Goal: Check status: Check status

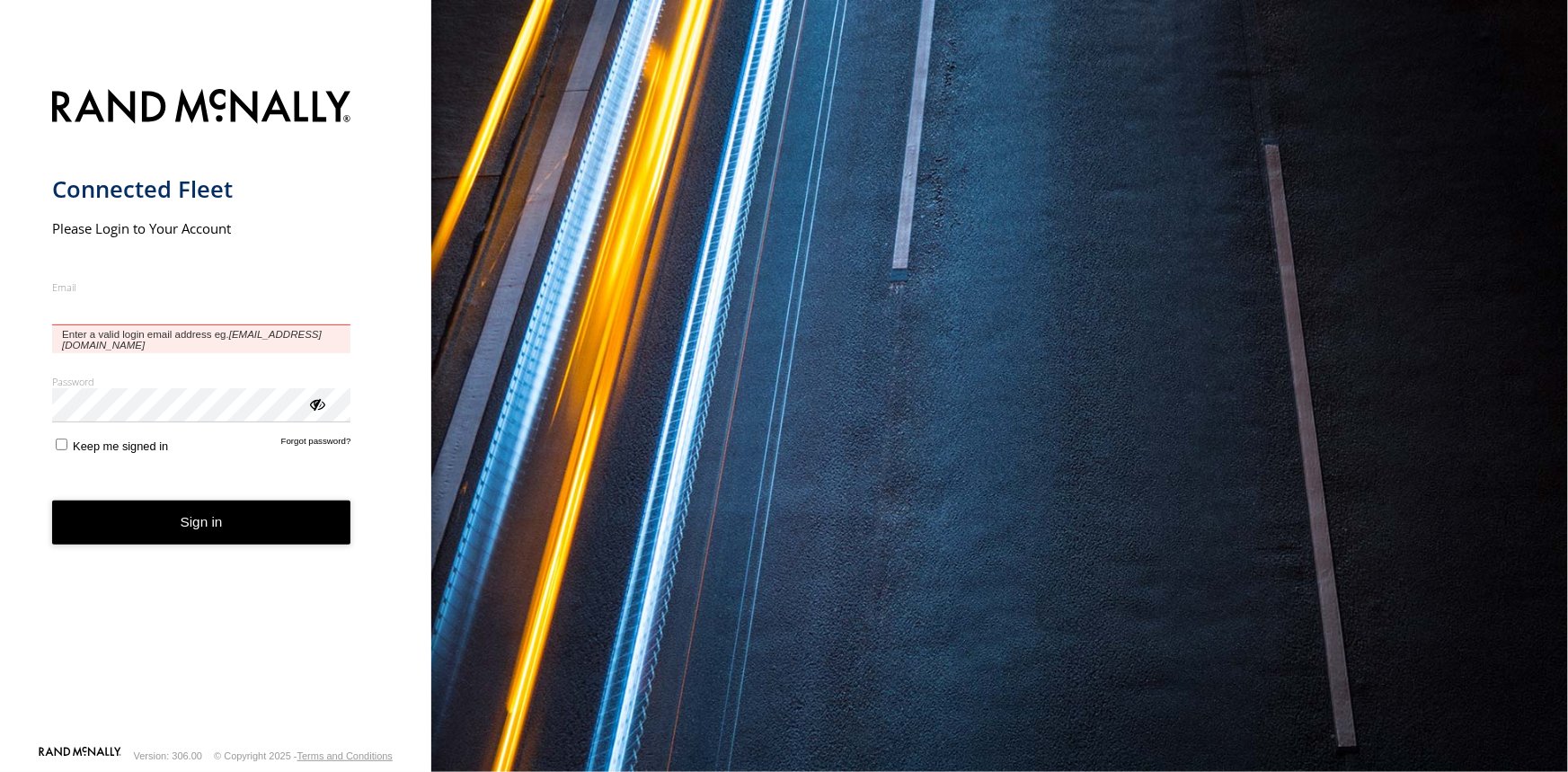
type input "**********"
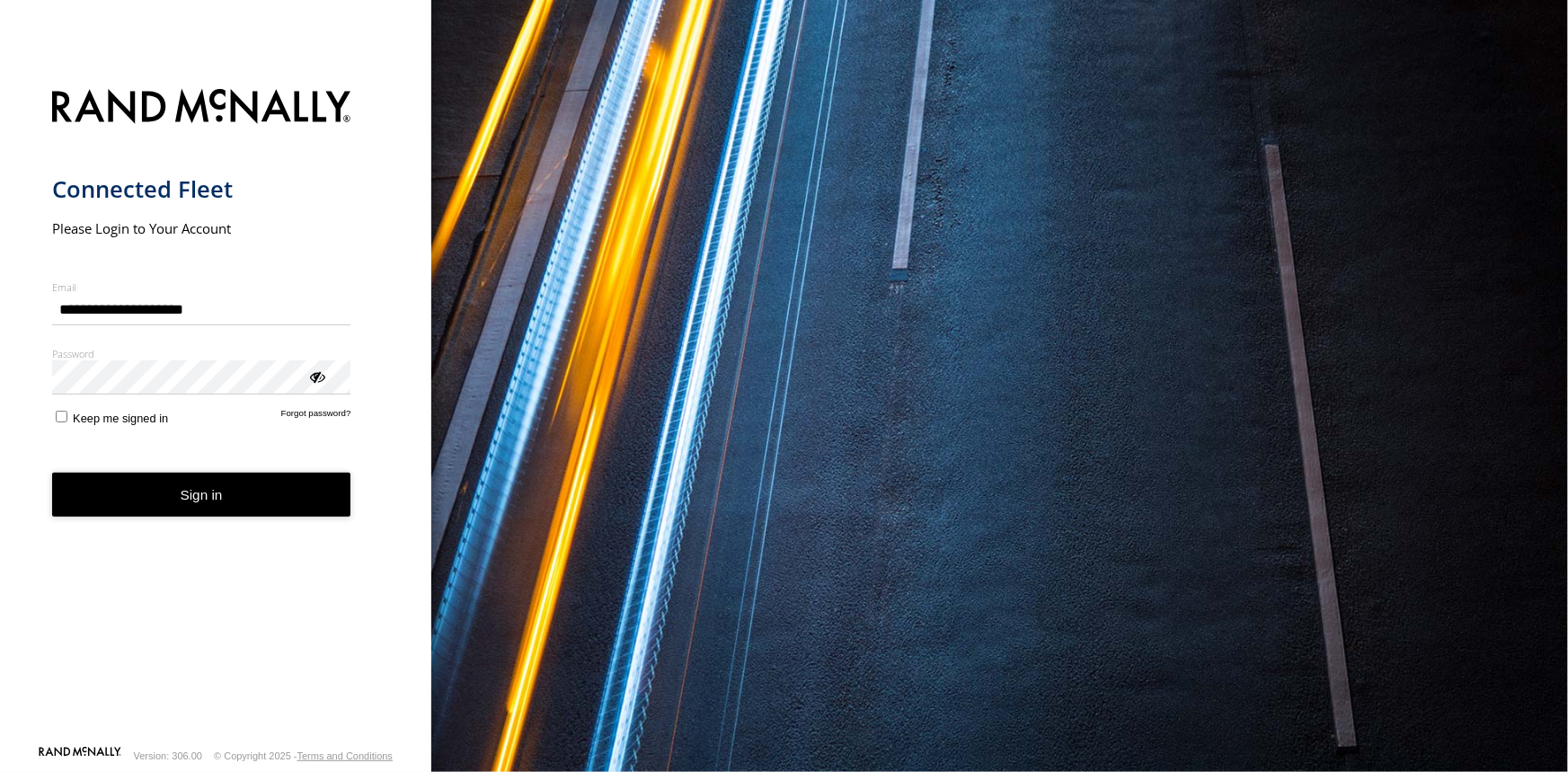
click at [203, 495] on button "Sign in" at bounding box center [201, 495] width 299 height 44
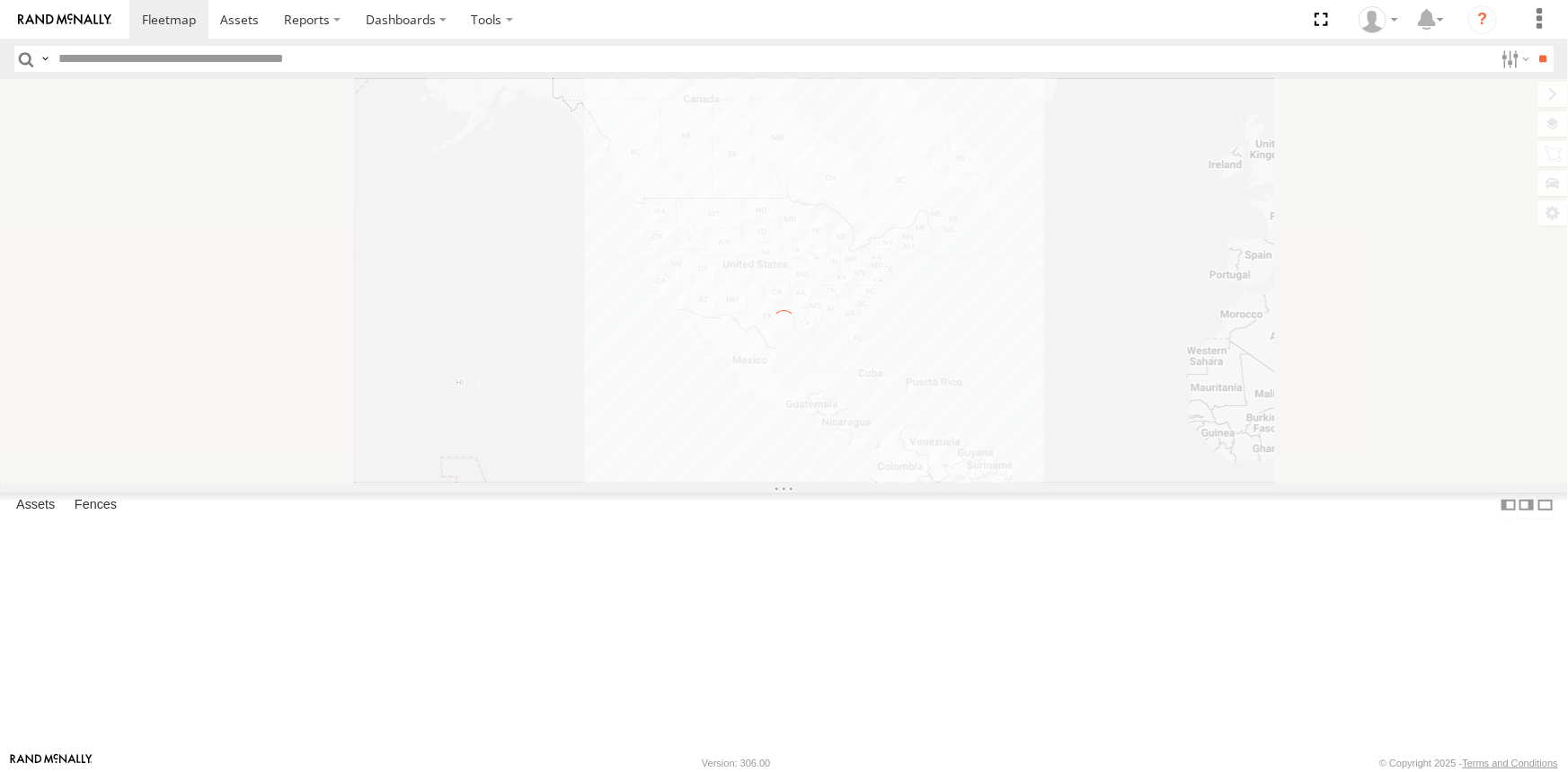
click at [95, 60] on input "text" at bounding box center [773, 59] width 1443 height 26
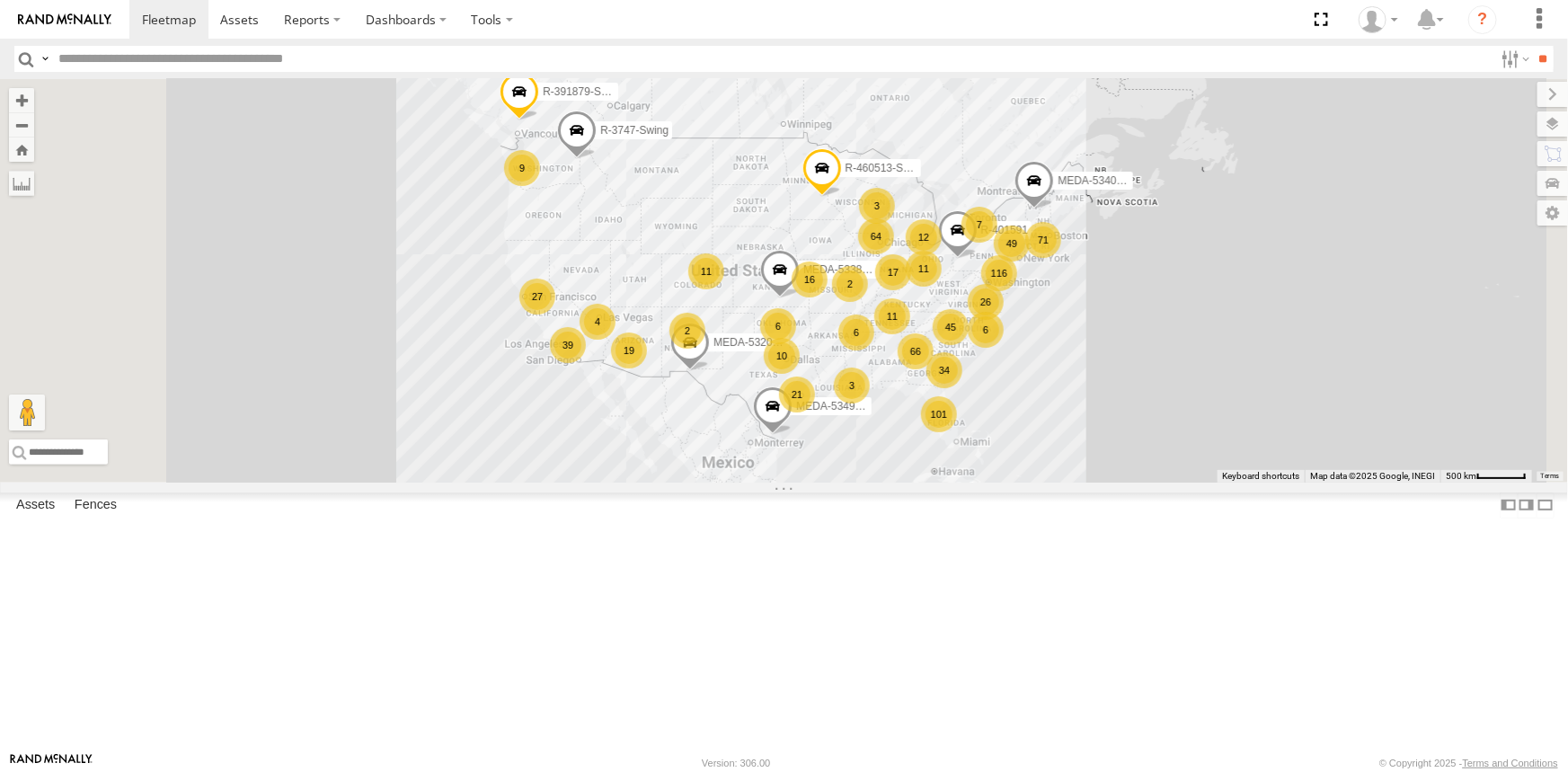
paste input "******"
type input "******"
click at [1533, 46] on input "**" at bounding box center [1543, 59] width 21 height 26
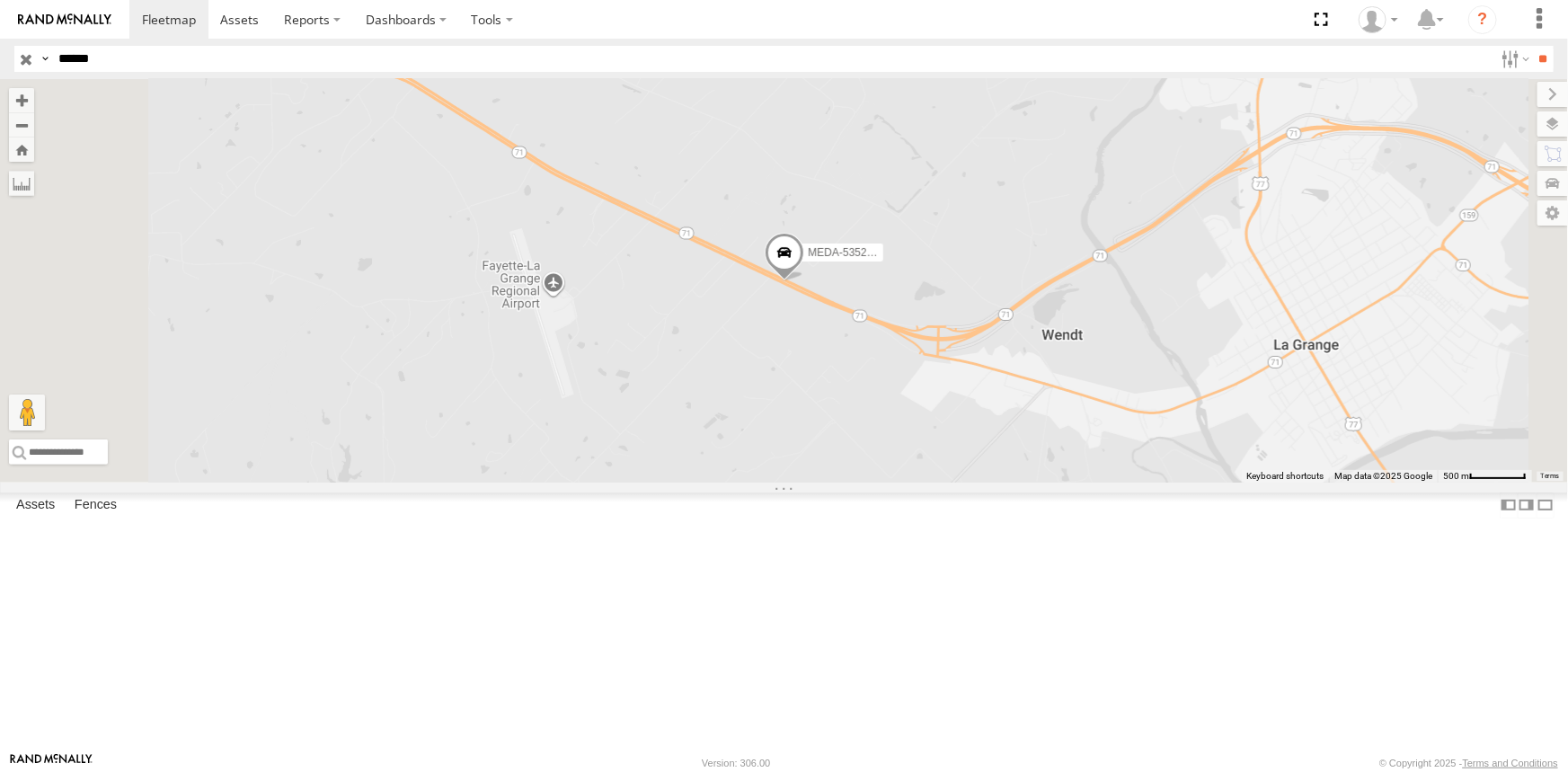
click at [900, 259] on span "MEDA-535212-Roll" at bounding box center [854, 253] width 93 height 13
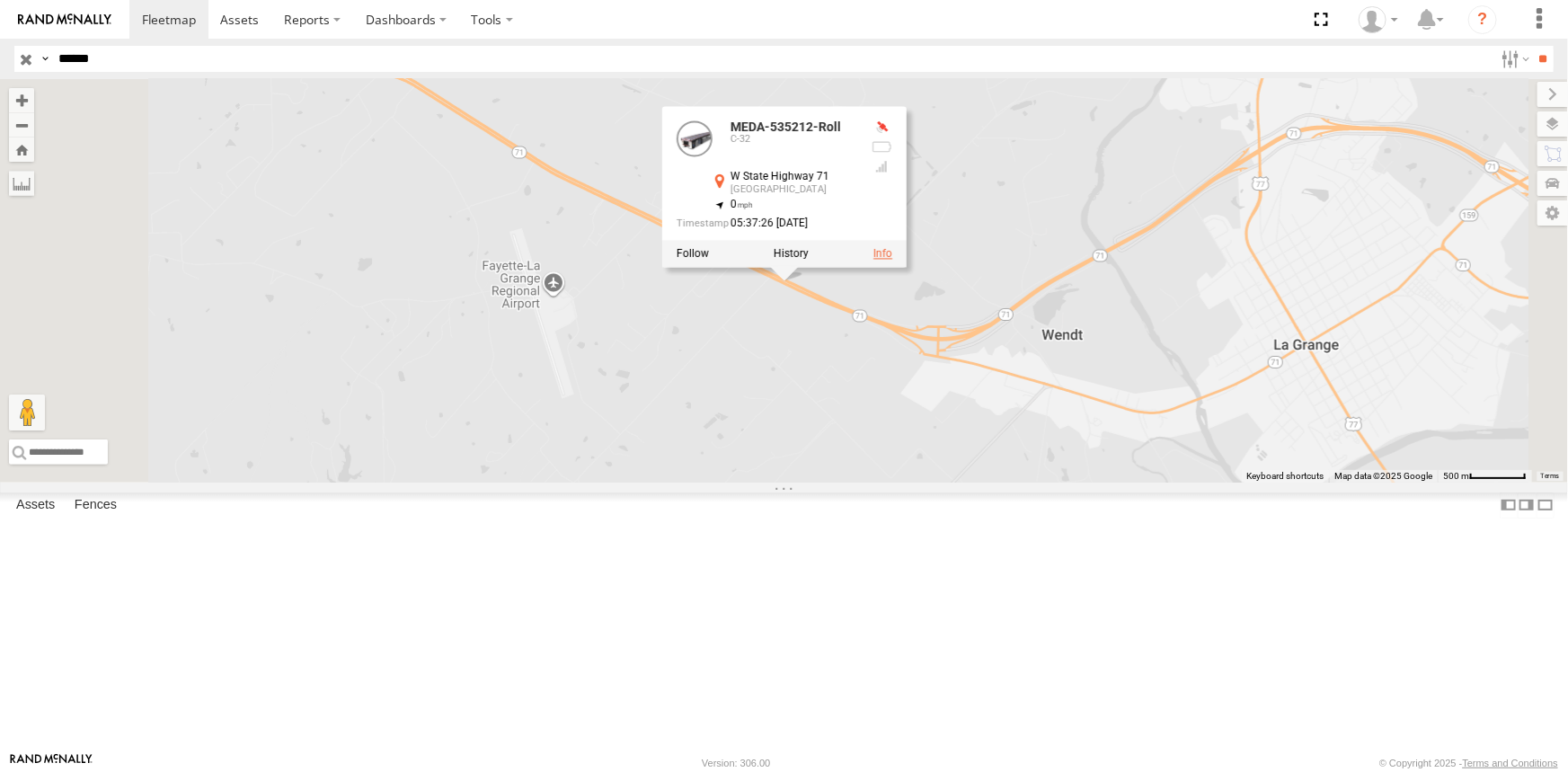
click at [892, 261] on link at bounding box center [883, 255] width 19 height 13
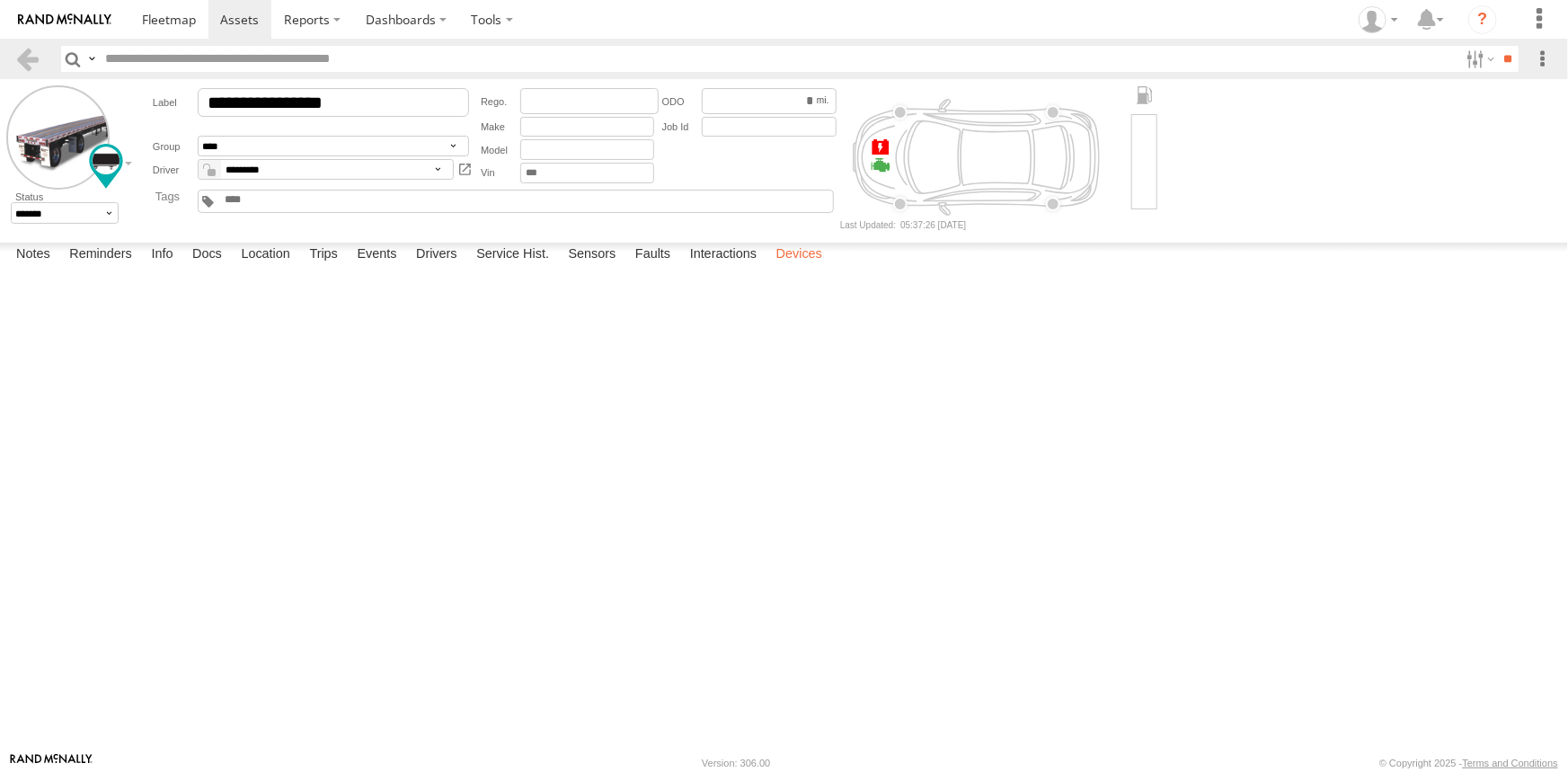
click at [790, 268] on label "Devices" at bounding box center [799, 256] width 64 height 25
click at [737, 268] on label "Interactions" at bounding box center [724, 256] width 86 height 25
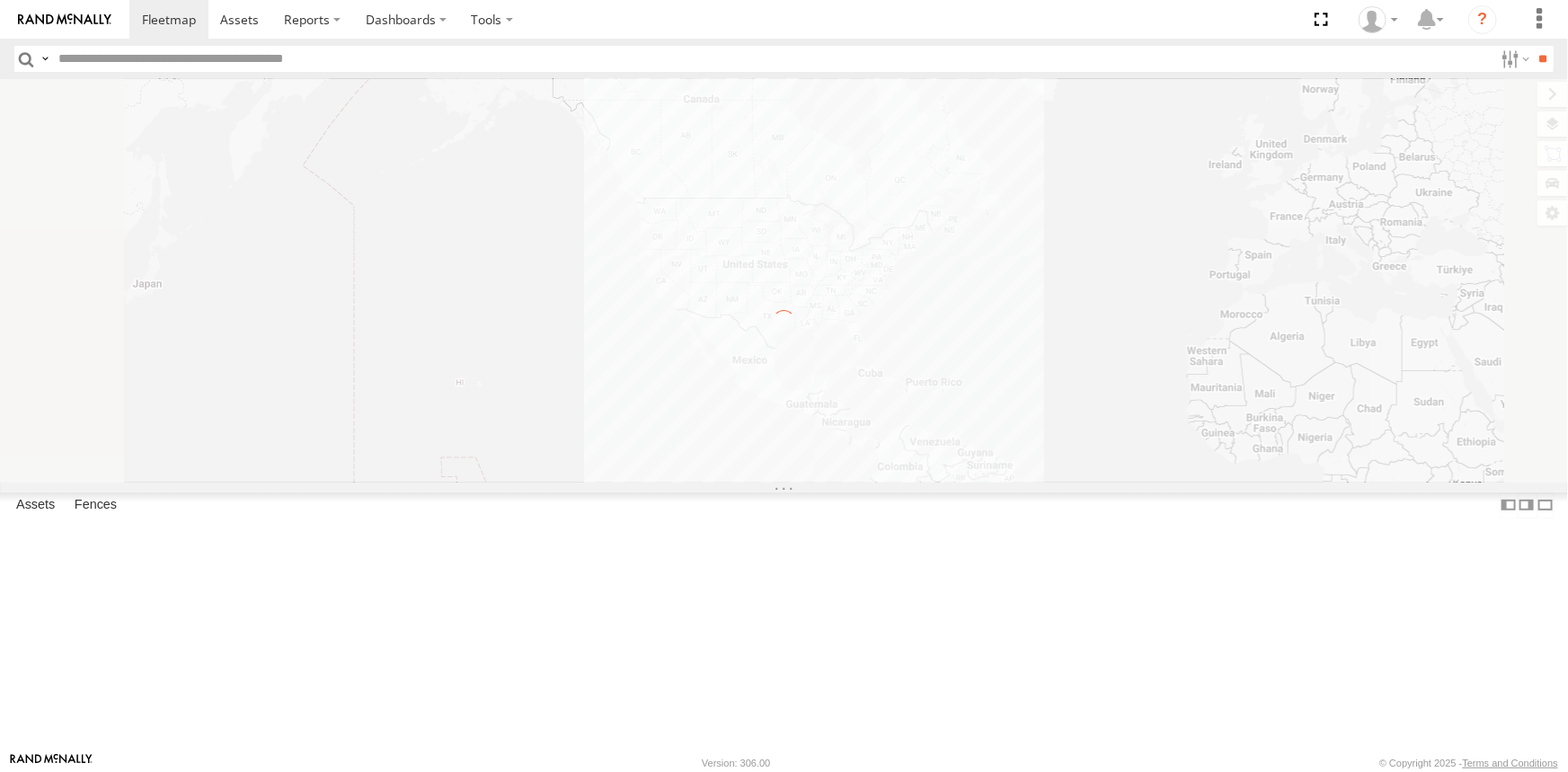
click at [154, 59] on input "text" at bounding box center [773, 59] width 1443 height 26
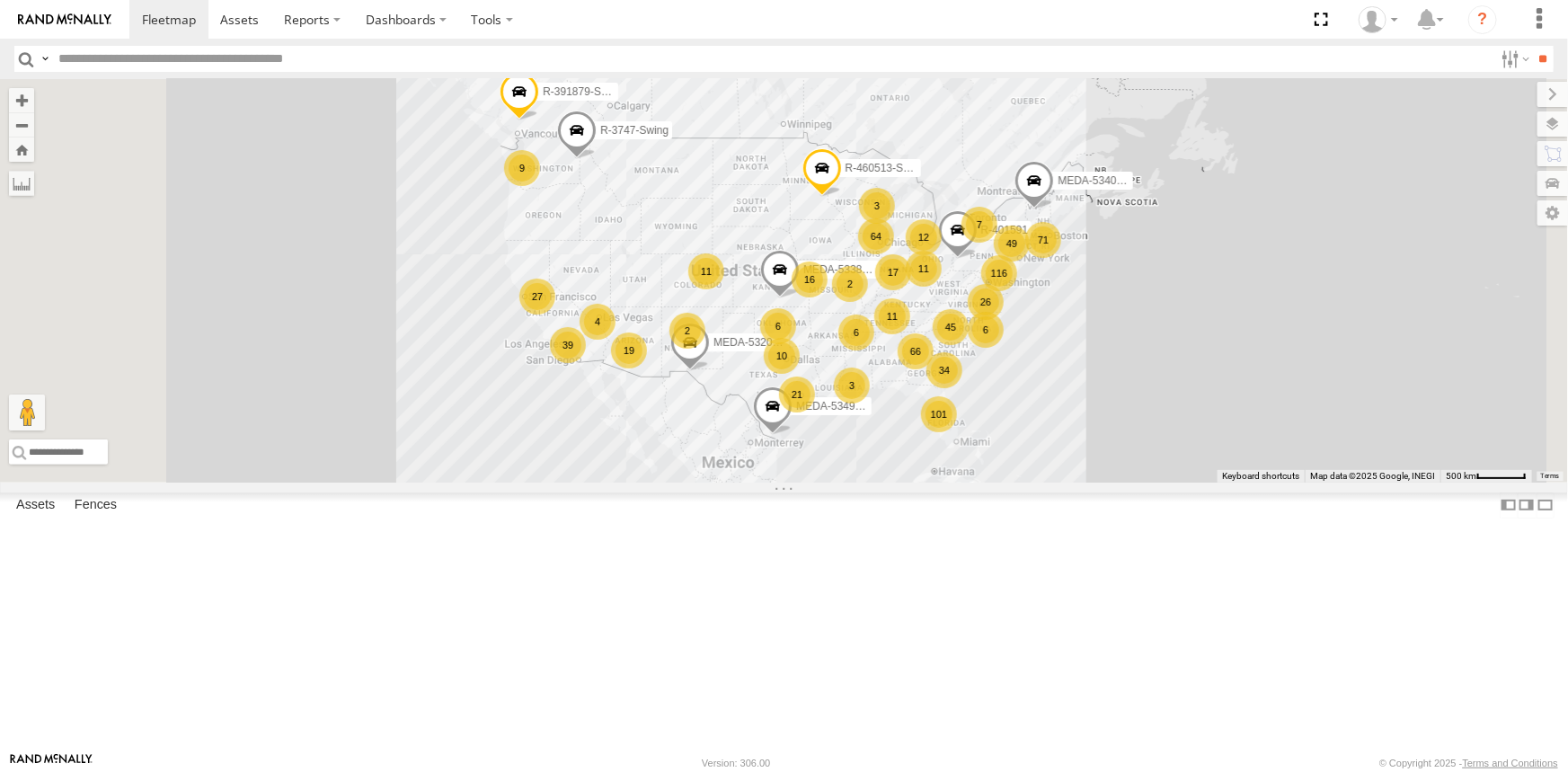
paste input "******"
type input "******"
click at [1533, 46] on input "**" at bounding box center [1543, 59] width 21 height 26
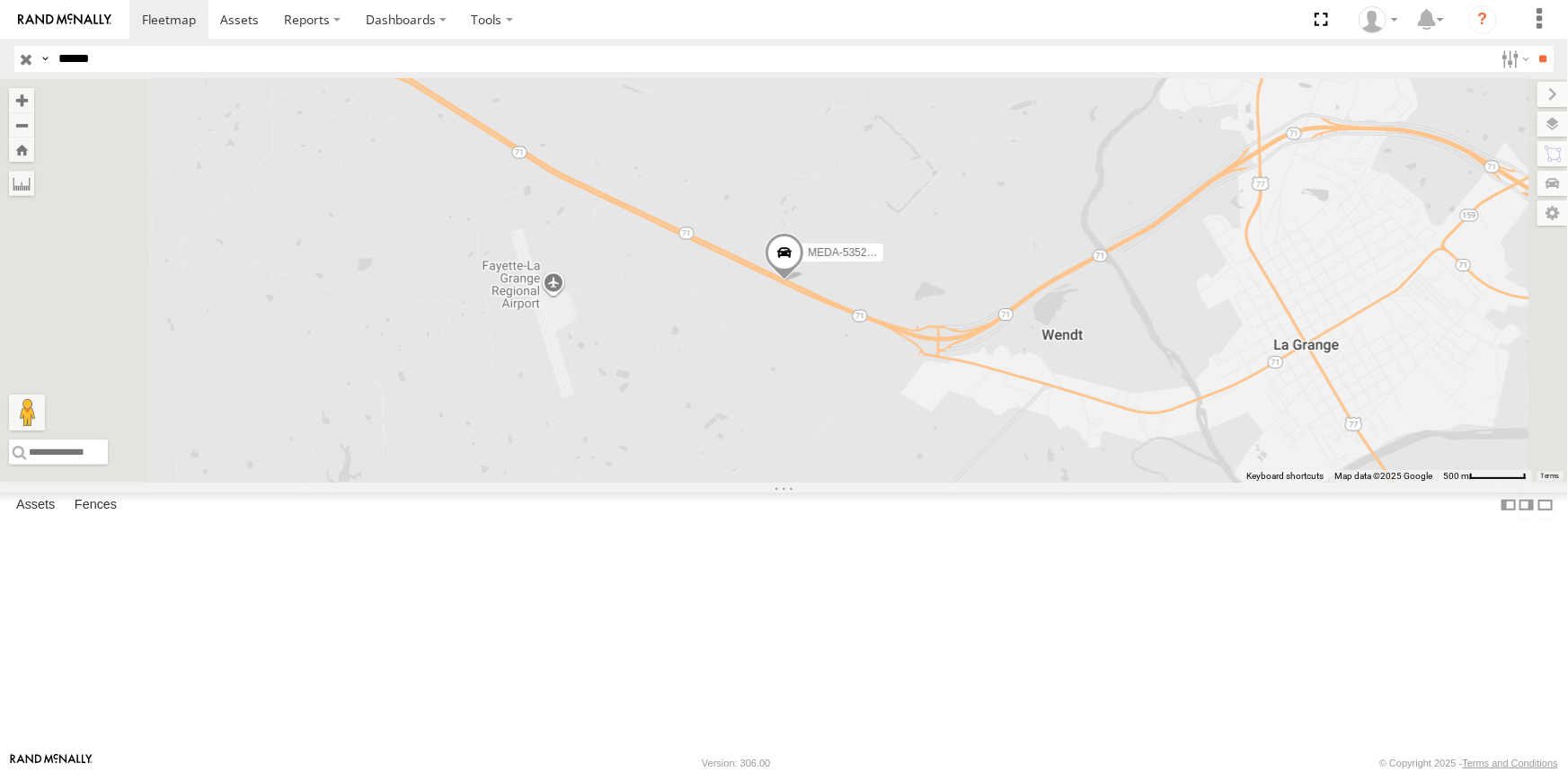
click at [0, 0] on span at bounding box center [0, 0] width 0 height 0
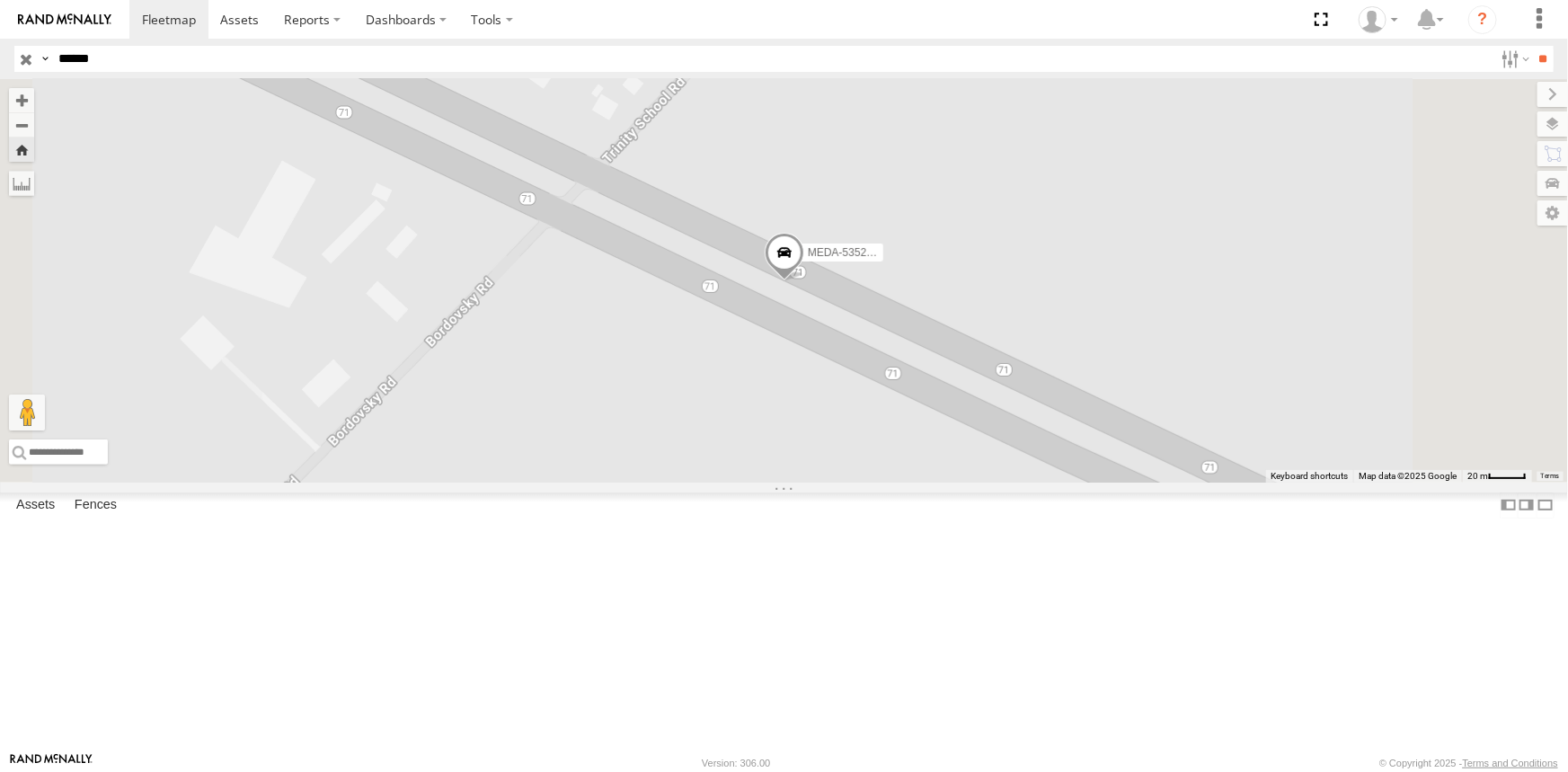
click at [0, 0] on link at bounding box center [0, 0] width 0 height 0
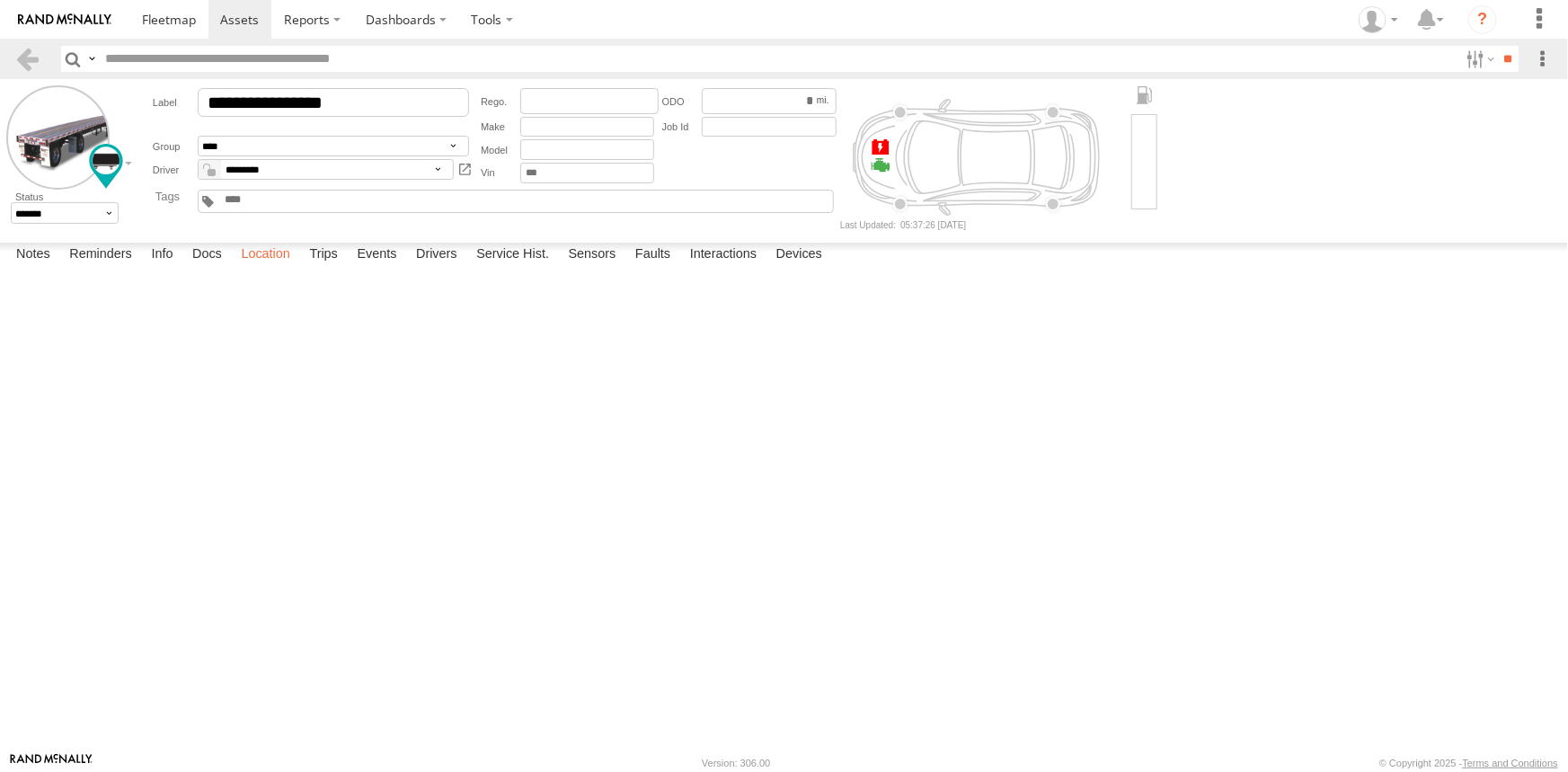
click at [274, 268] on label "Location" at bounding box center [265, 256] width 68 height 25
click at [378, 268] on label "Events" at bounding box center [376, 256] width 58 height 25
click at [0, 0] on label "Device Updated" at bounding box center [0, 0] width 0 height 0
click at [0, 0] on label "×" at bounding box center [0, 0] width 0 height 0
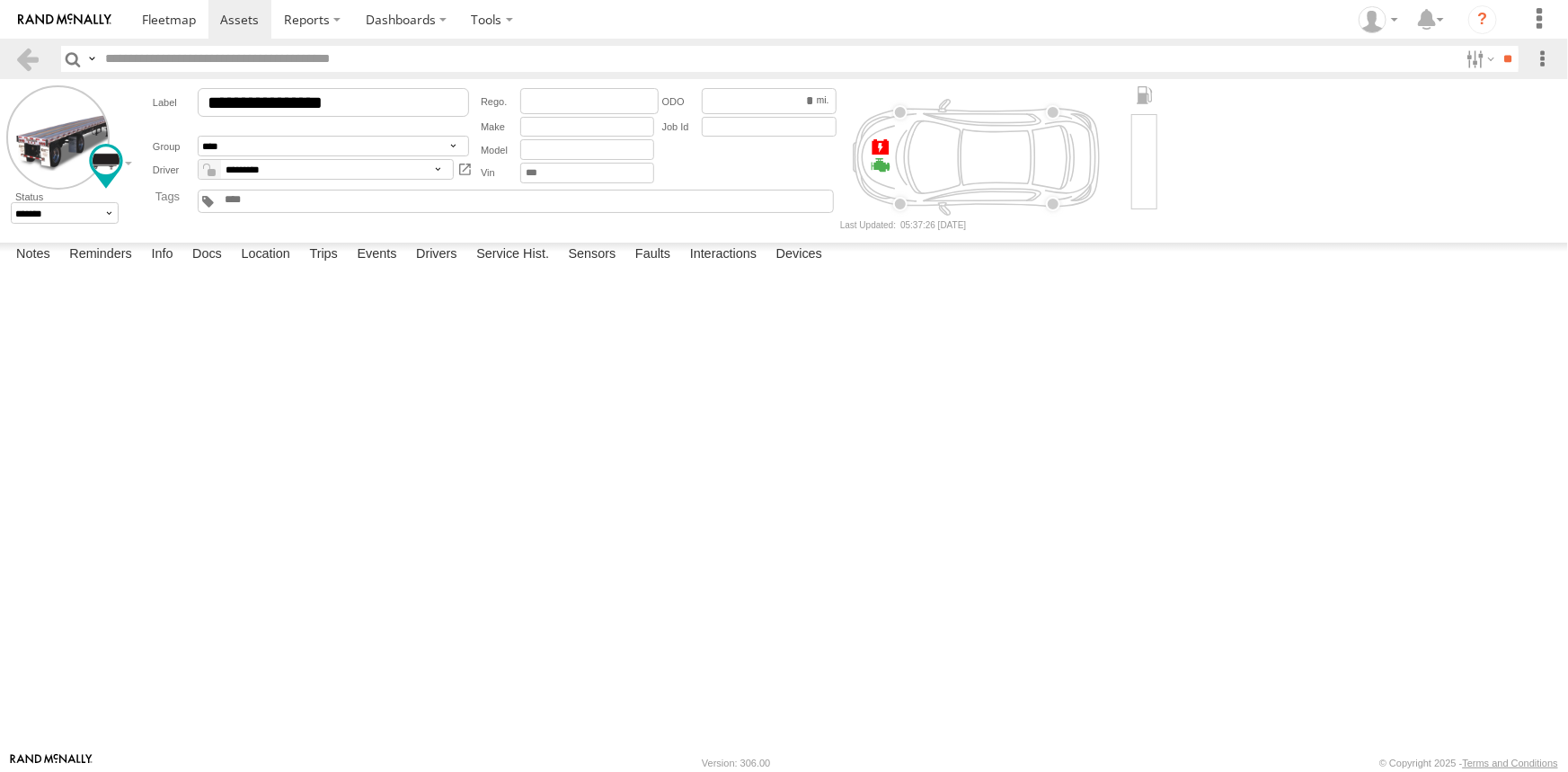
scroll to position [0, 0]
click at [0, 0] on label "Location Update" at bounding box center [0, 0] width 0 height 0
click at [0, 0] on label "×" at bounding box center [0, 0] width 0 height 0
click at [150, 15] on span at bounding box center [169, 19] width 54 height 17
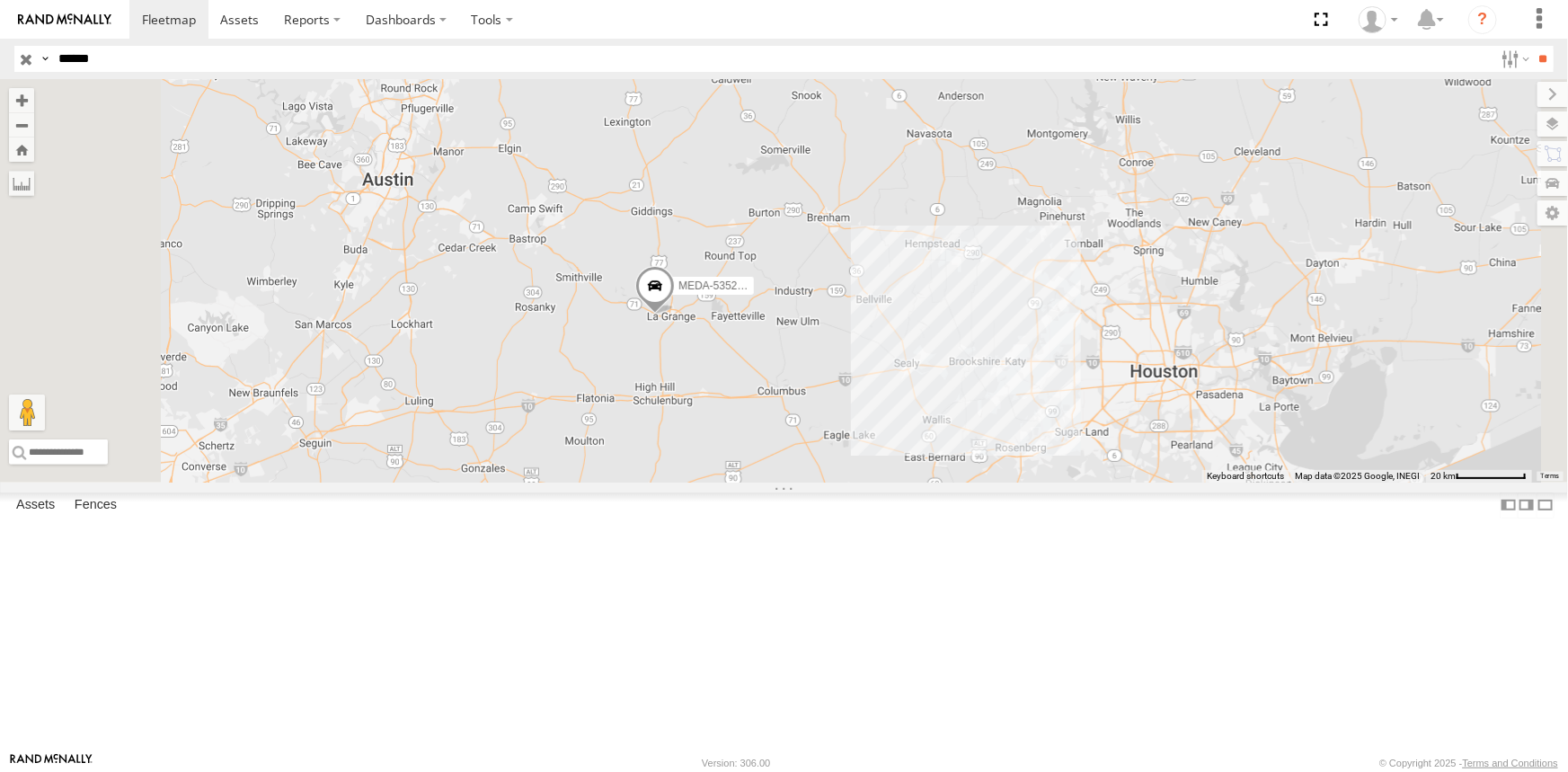
drag, startPoint x: 719, startPoint y: 516, endPoint x: 876, endPoint y: 486, distance: 159.8
click at [876, 483] on div "MEDA-535212-Roll" at bounding box center [784, 281] width 1568 height 404
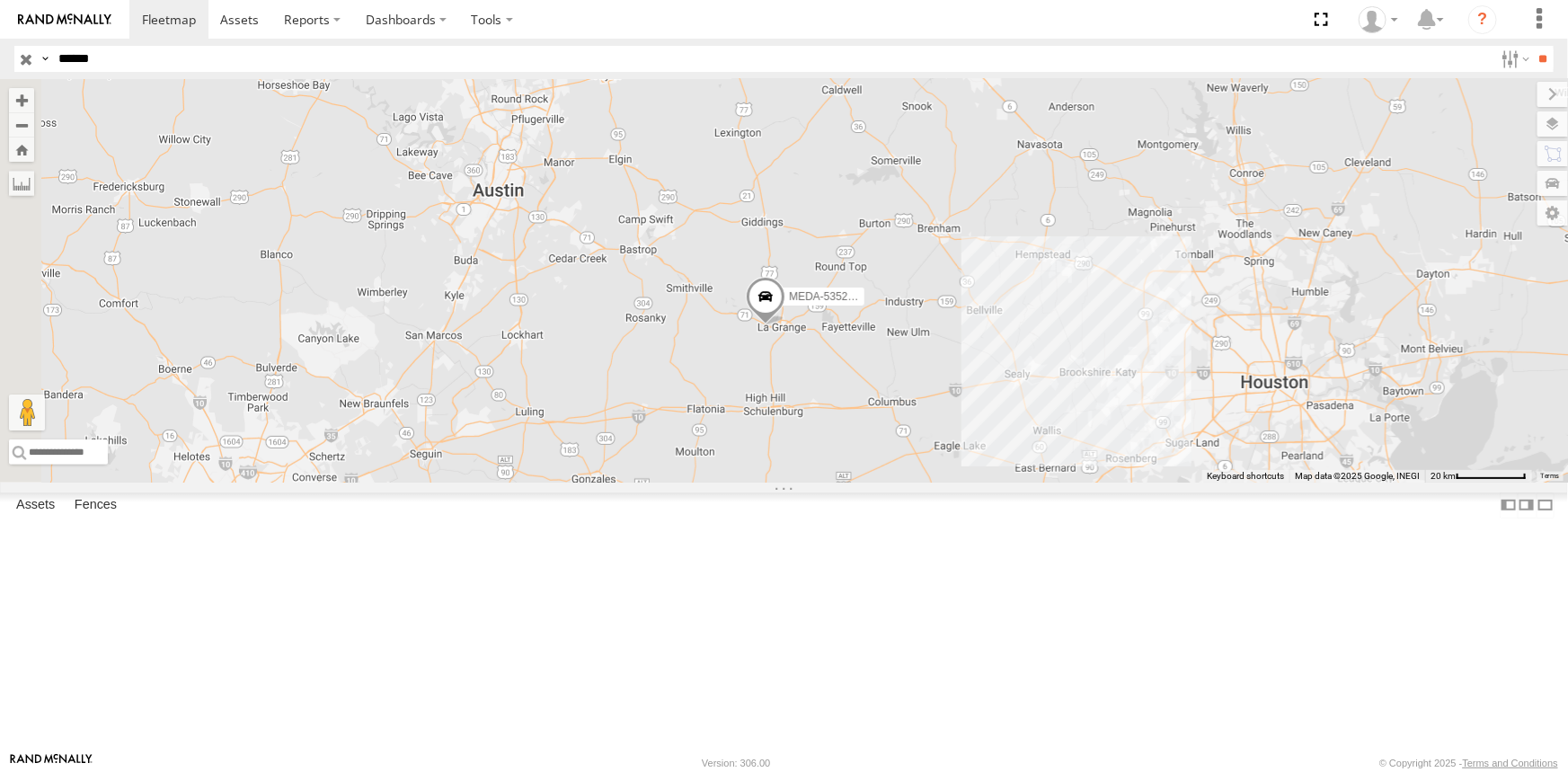
drag, startPoint x: 832, startPoint y: 481, endPoint x: 968, endPoint y: 492, distance: 136.4
click at [968, 483] on div "MEDA-535212-Roll" at bounding box center [784, 281] width 1568 height 404
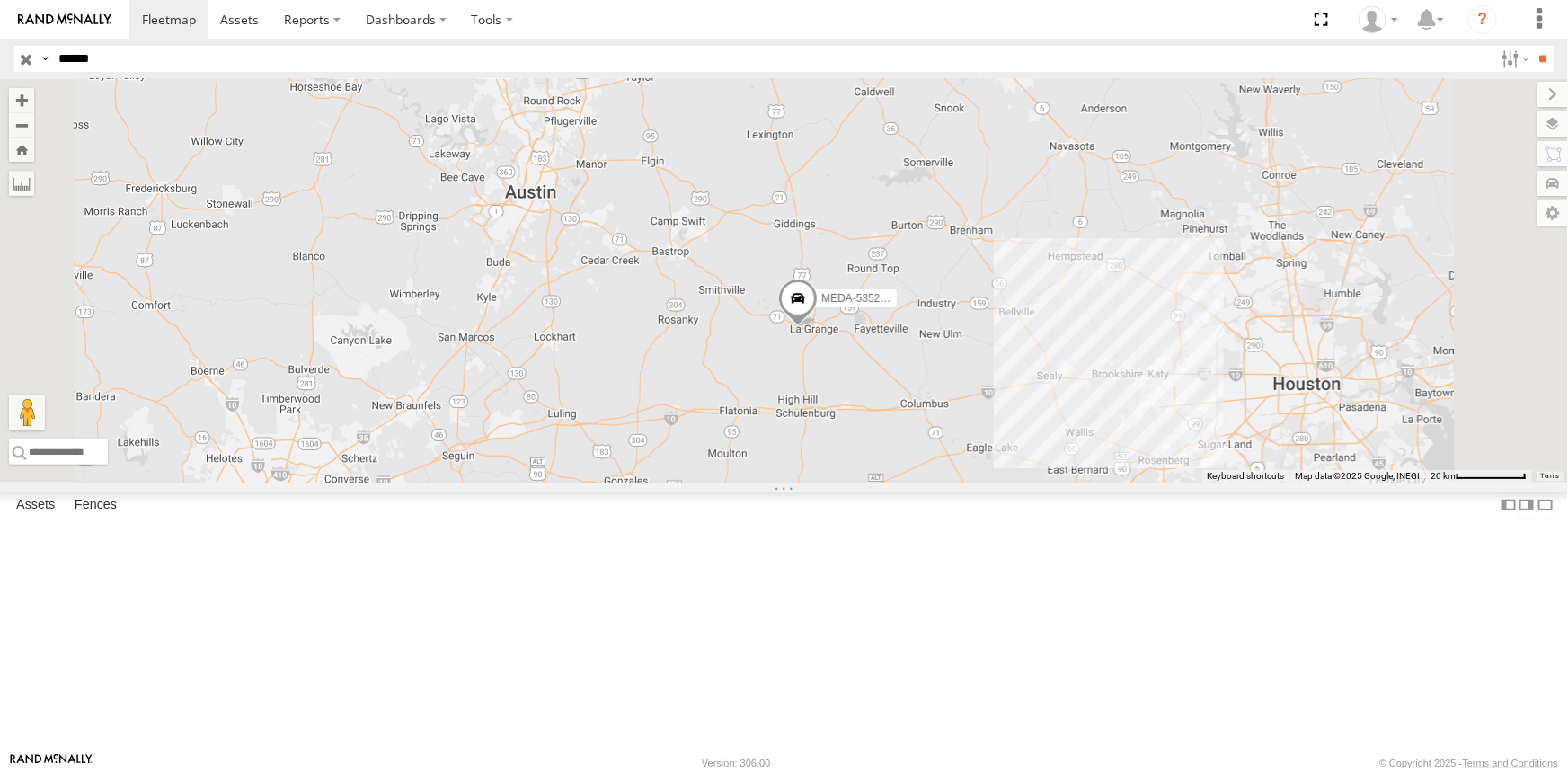
drag, startPoint x: 941, startPoint y: 478, endPoint x: 978, endPoint y: 478, distance: 37.0
click at [978, 478] on div "MEDA-535212-Roll" at bounding box center [784, 281] width 1568 height 404
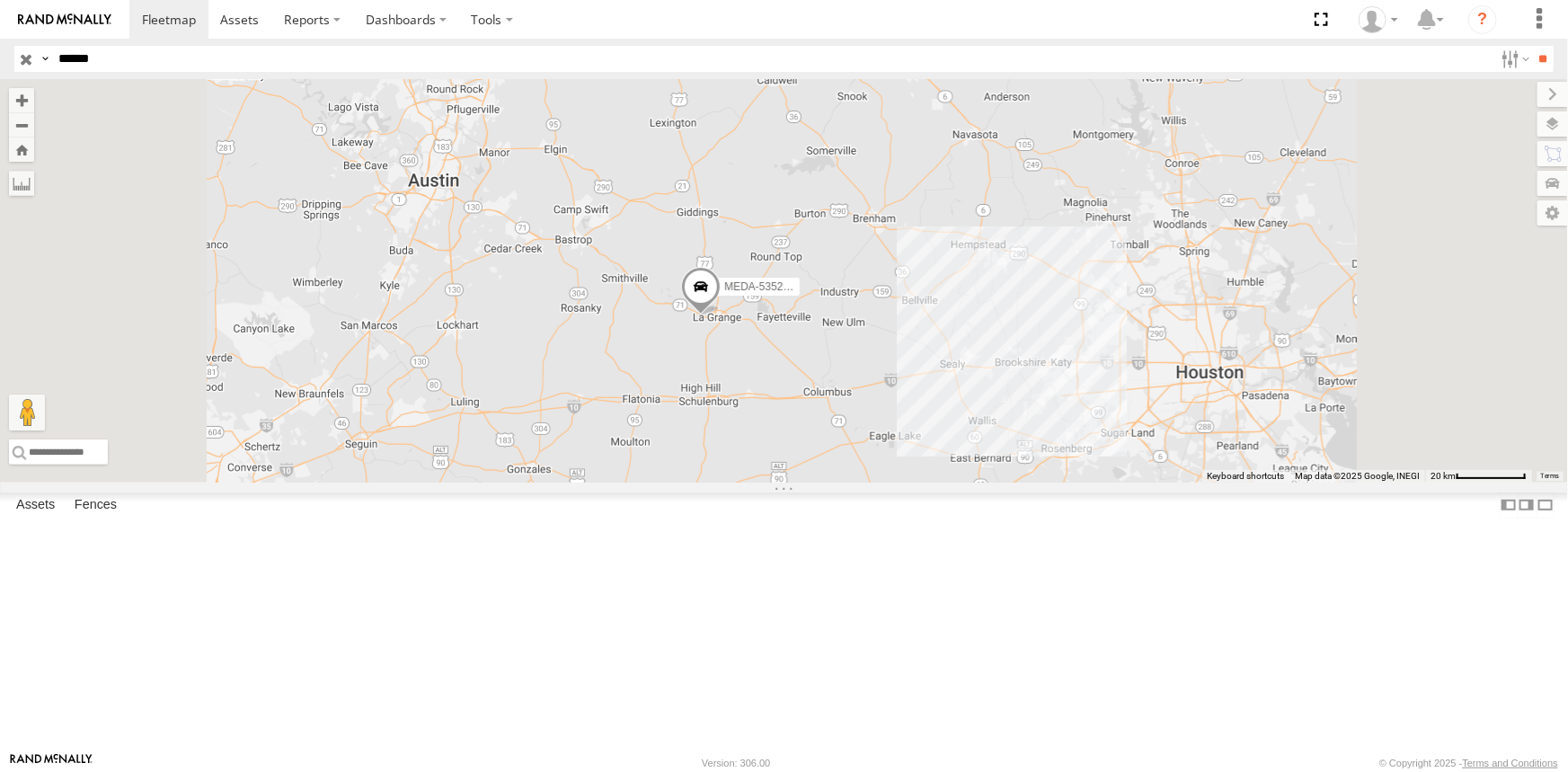
drag, startPoint x: 905, startPoint y: 568, endPoint x: 913, endPoint y: 463, distance: 105.3
click at [913, 463] on div "MEDA-535212-Roll" at bounding box center [784, 281] width 1568 height 404
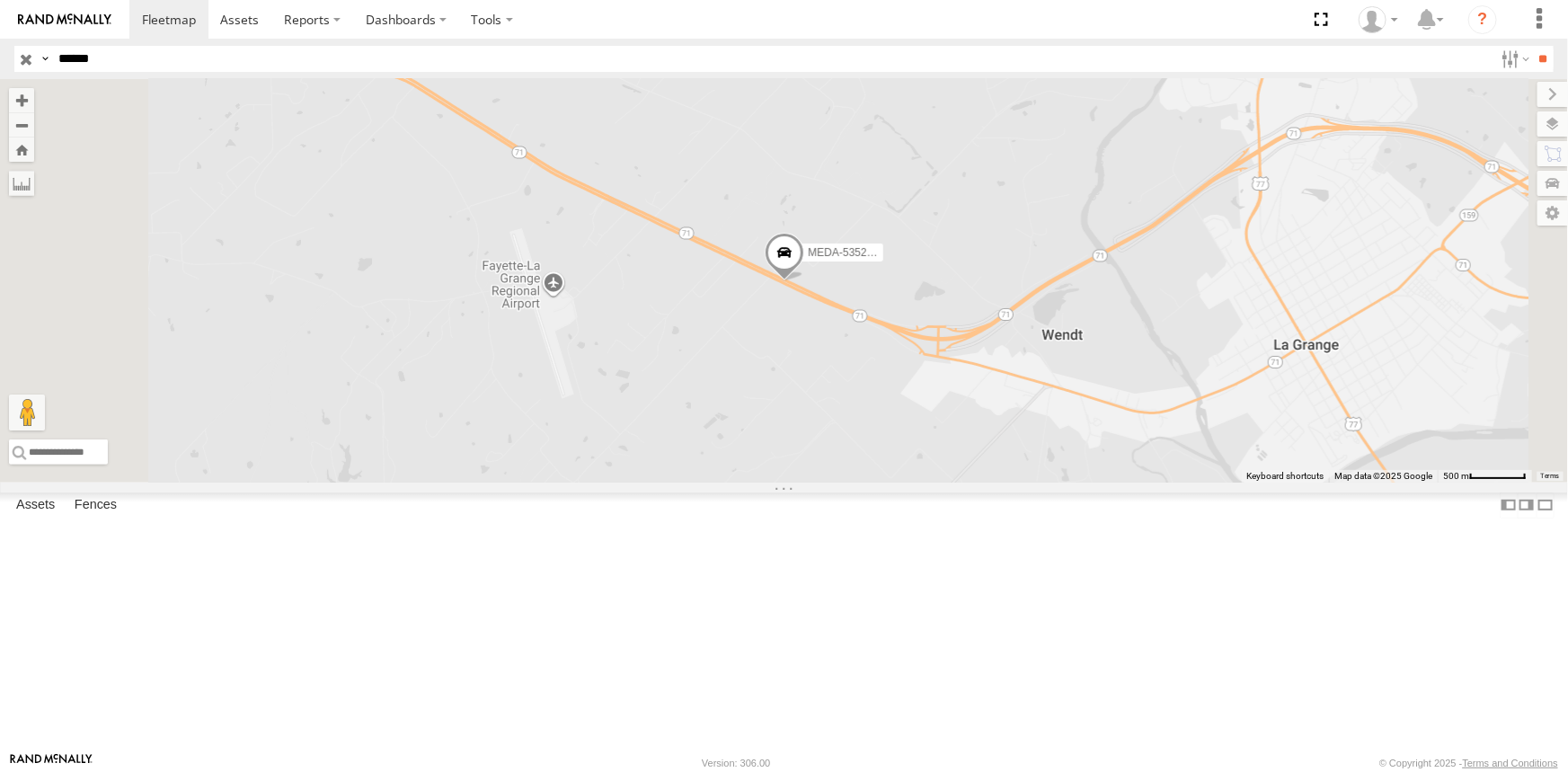
click at [0, 0] on span at bounding box center [0, 0] width 0 height 0
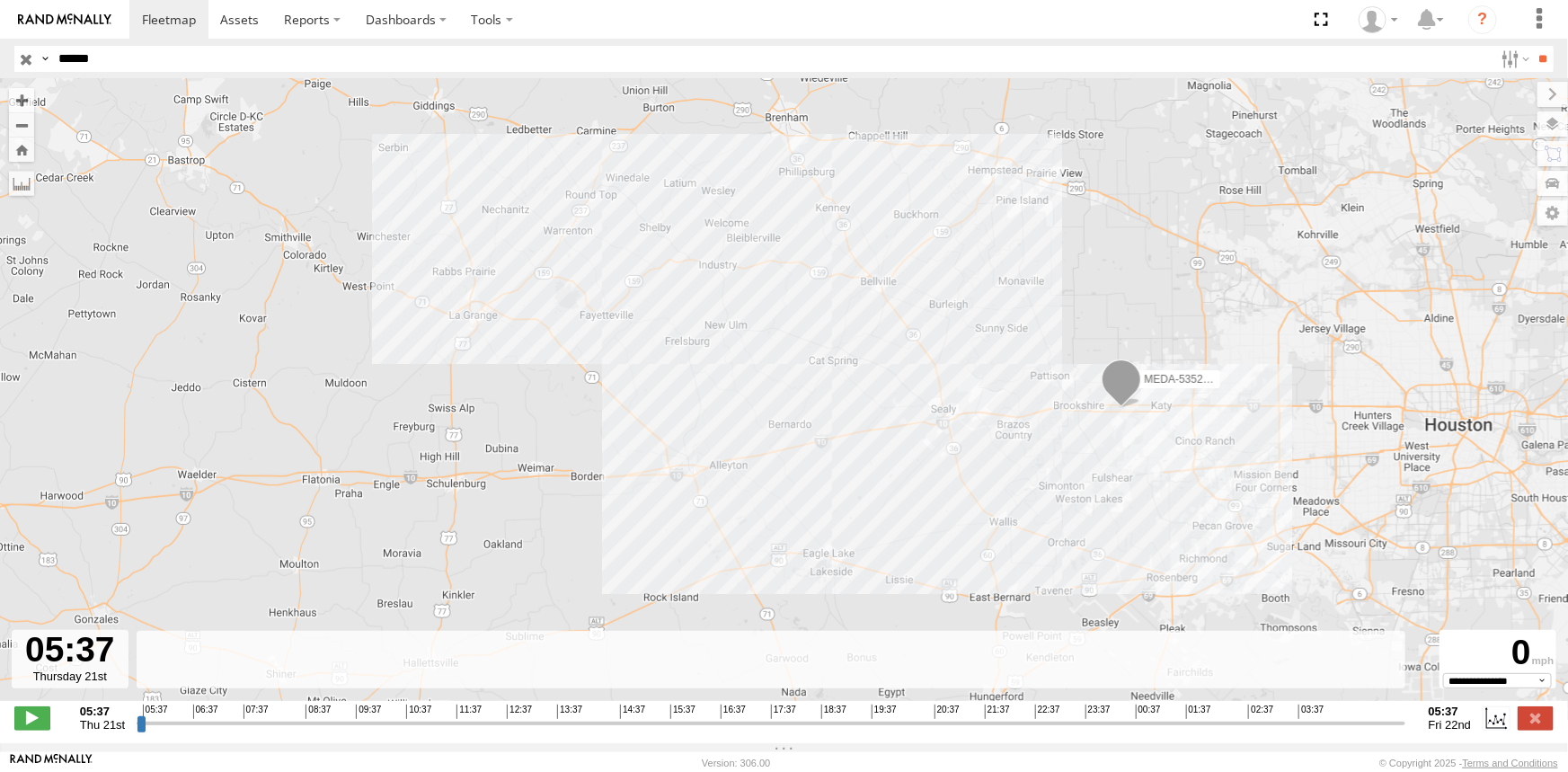
drag, startPoint x: 248, startPoint y: 305, endPoint x: 421, endPoint y: 328, distance: 174.5
click at [421, 328] on div "MEDA-535212-Roll" at bounding box center [784, 400] width 1568 height 641
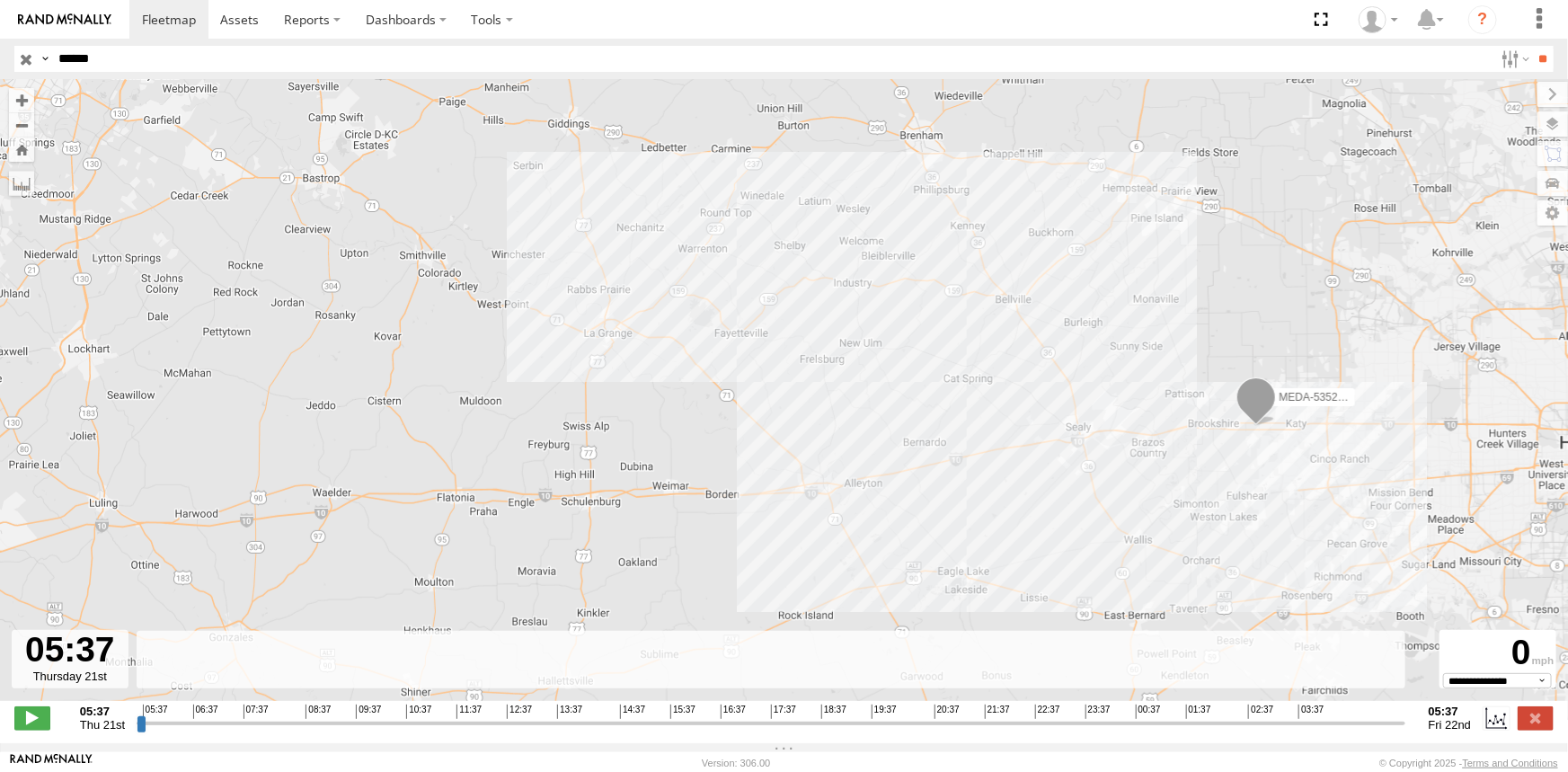
drag, startPoint x: 421, startPoint y: 328, endPoint x: 564, endPoint y: 349, distance: 144.5
click at [564, 349] on div "MEDA-535212-Roll" at bounding box center [784, 400] width 1568 height 641
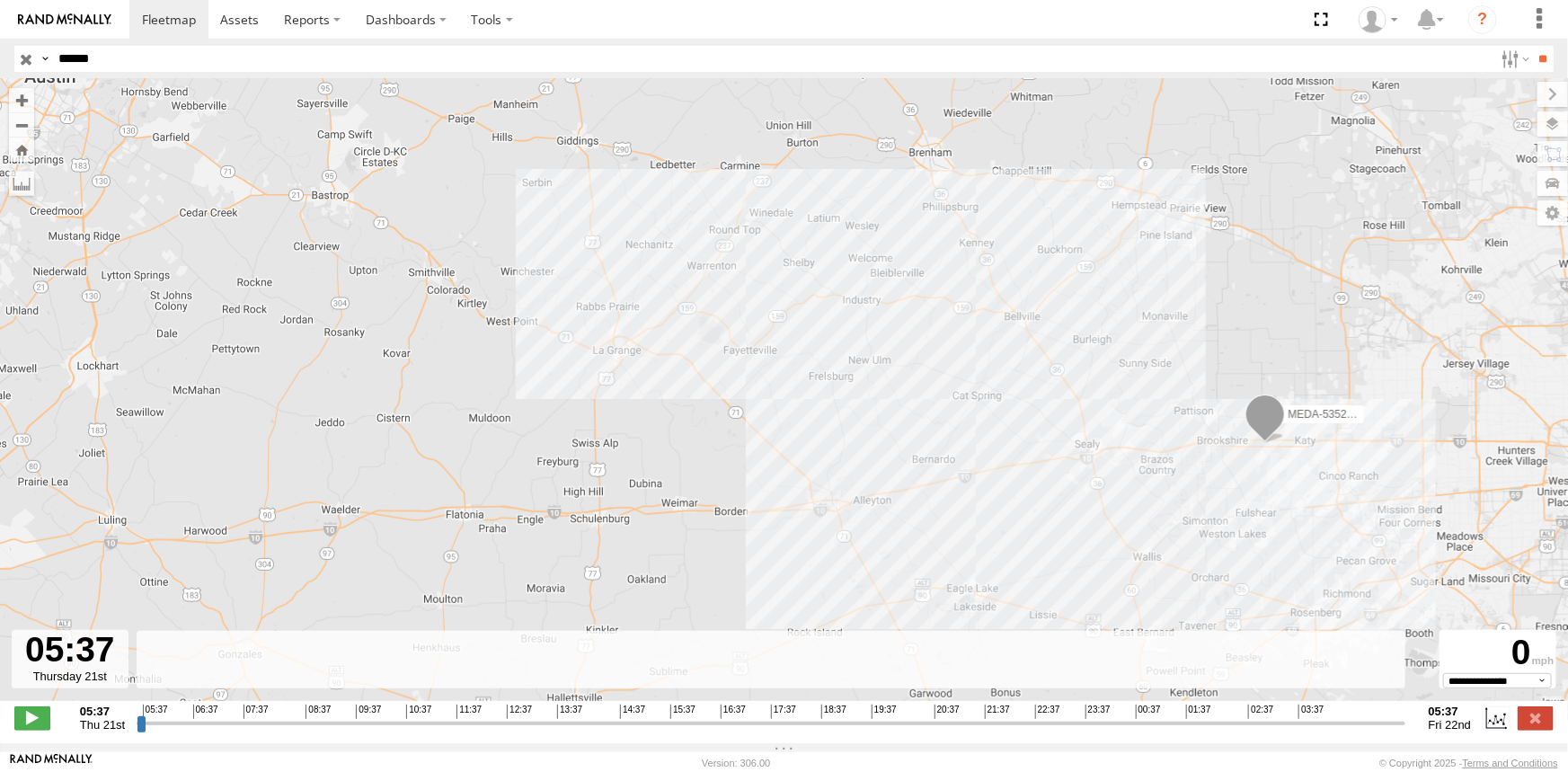
drag, startPoint x: 530, startPoint y: 359, endPoint x: 542, endPoint y: 377, distance: 21.6
click at [542, 377] on div "MEDA-535212-Roll" at bounding box center [784, 400] width 1568 height 641
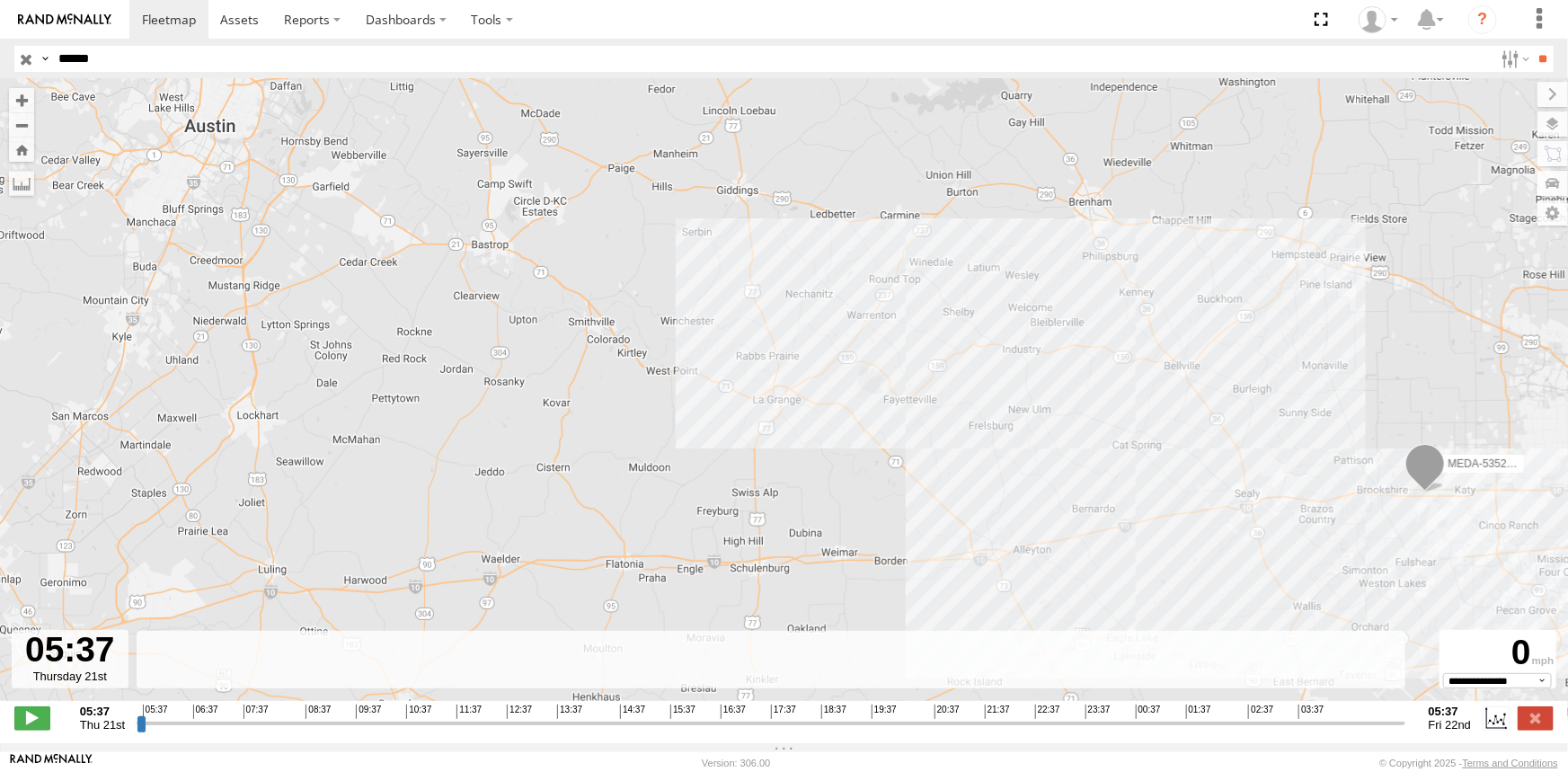
drag, startPoint x: 555, startPoint y: 389, endPoint x: 731, endPoint y: 440, distance: 183.2
click at [731, 440] on div "MEDA-535212-Roll" at bounding box center [784, 400] width 1568 height 641
click at [39, 730] on span at bounding box center [32, 718] width 36 height 23
drag, startPoint x: 146, startPoint y: 736, endPoint x: 233, endPoint y: 743, distance: 87.3
click at [233, 731] on input "range" at bounding box center [771, 722] width 1269 height 17
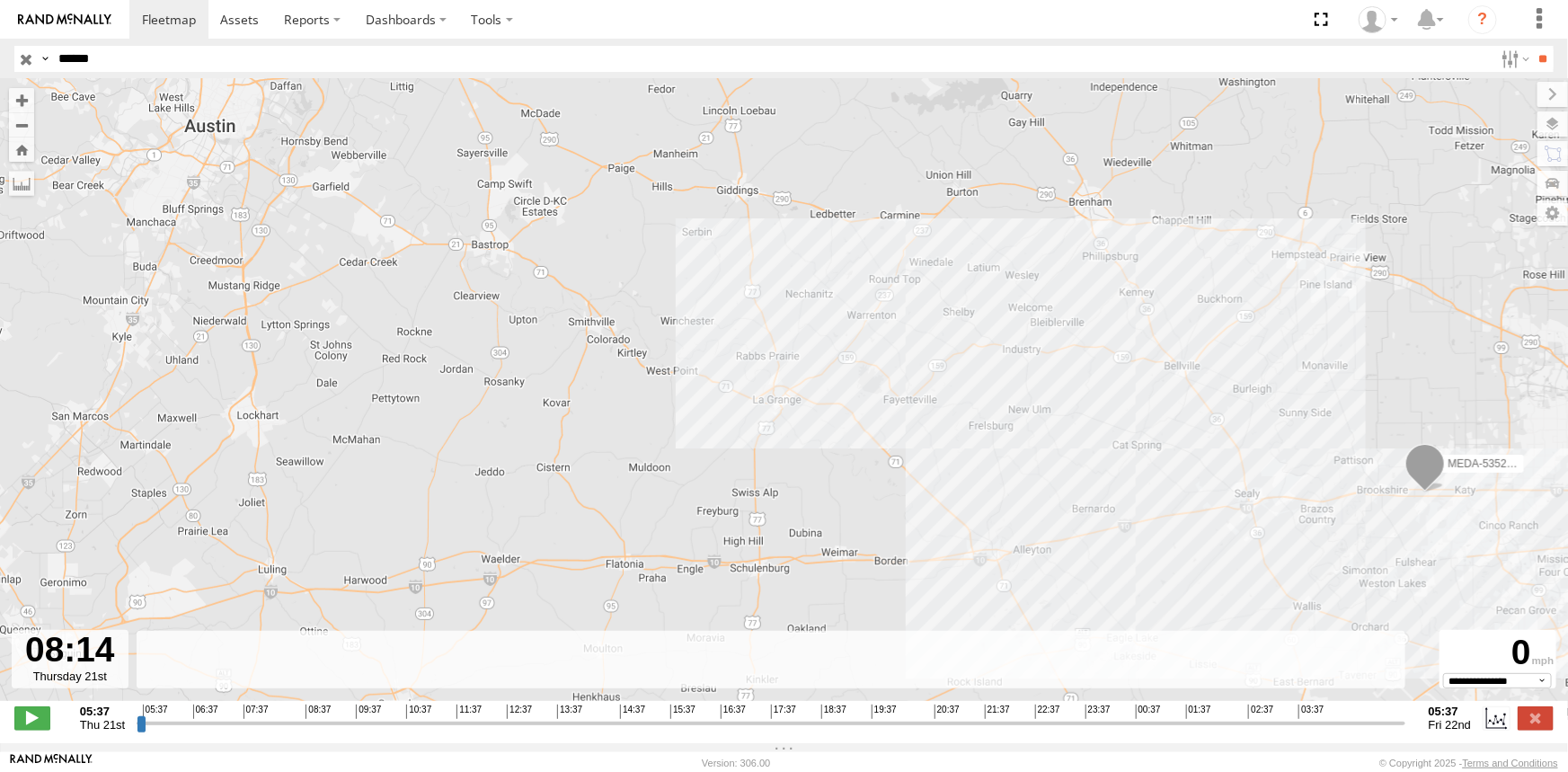
drag, startPoint x: 239, startPoint y: 734, endPoint x: 364, endPoint y: 741, distance: 125.2
click at [364, 731] on input "range" at bounding box center [771, 722] width 1269 height 17
drag, startPoint x: 368, startPoint y: 733, endPoint x: 760, endPoint y: 758, distance: 392.8
click at [760, 731] on input "range" at bounding box center [771, 722] width 1269 height 17
drag, startPoint x: 763, startPoint y: 730, endPoint x: 967, endPoint y: 744, distance: 204.5
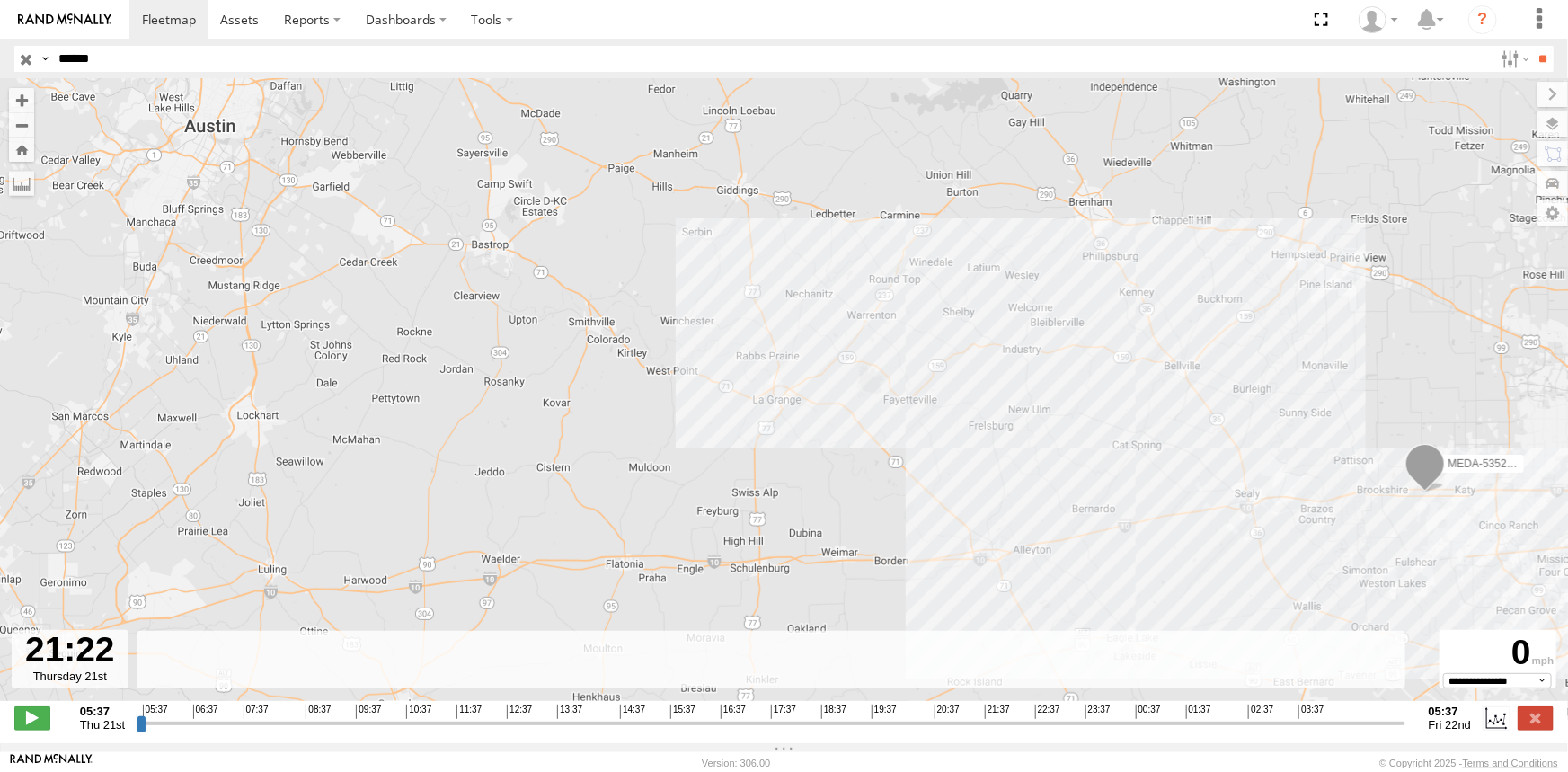
click at [967, 731] on input "range" at bounding box center [771, 722] width 1269 height 17
drag, startPoint x: 970, startPoint y: 729, endPoint x: 1107, endPoint y: 739, distance: 137.4
click at [1107, 731] on input "range" at bounding box center [771, 722] width 1269 height 17
drag, startPoint x: 1109, startPoint y: 735, endPoint x: 1235, endPoint y: 744, distance: 126.3
click at [1235, 731] on input "range" at bounding box center [771, 722] width 1269 height 17
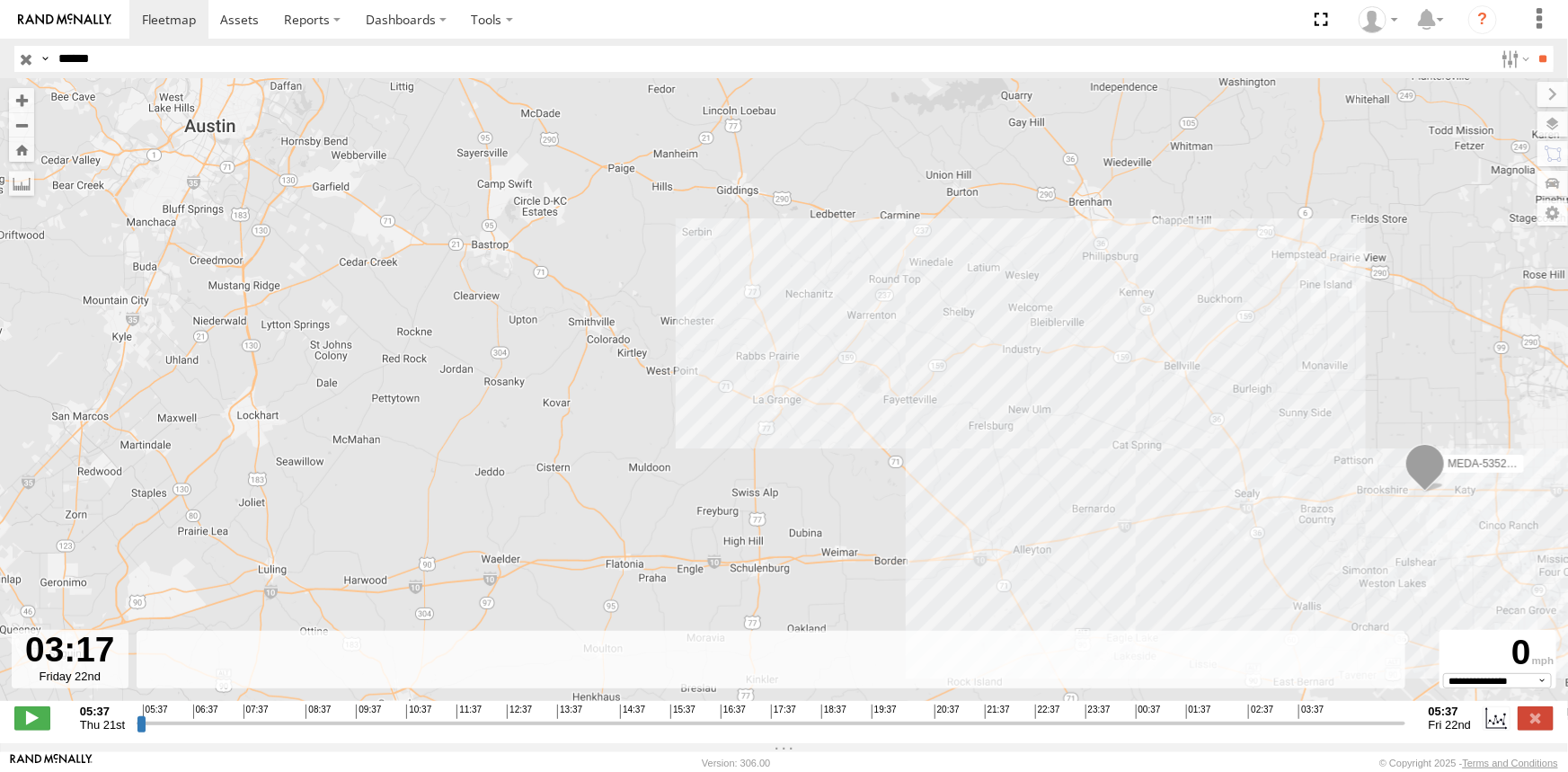
drag, startPoint x: 1239, startPoint y: 733, endPoint x: 1297, endPoint y: 737, distance: 58.1
click at [1297, 731] on input "range" at bounding box center [771, 722] width 1269 height 17
drag, startPoint x: 1297, startPoint y: 737, endPoint x: 1350, endPoint y: 737, distance: 53.0
click at [1350, 731] on input "range" at bounding box center [771, 722] width 1269 height 17
click at [1504, 728] on label at bounding box center [1496, 718] width 27 height 23
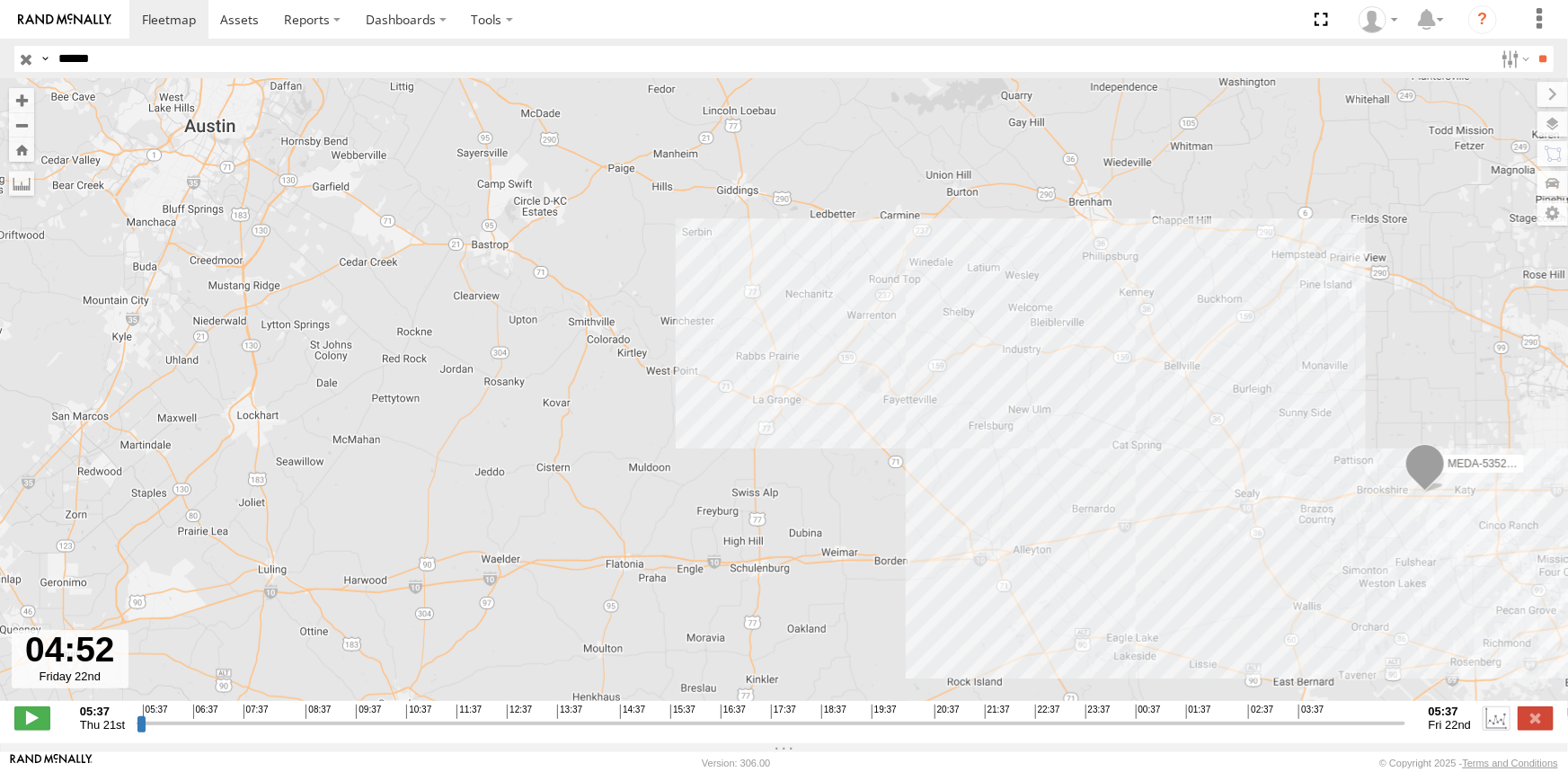
click at [1499, 729] on label at bounding box center [1496, 718] width 27 height 23
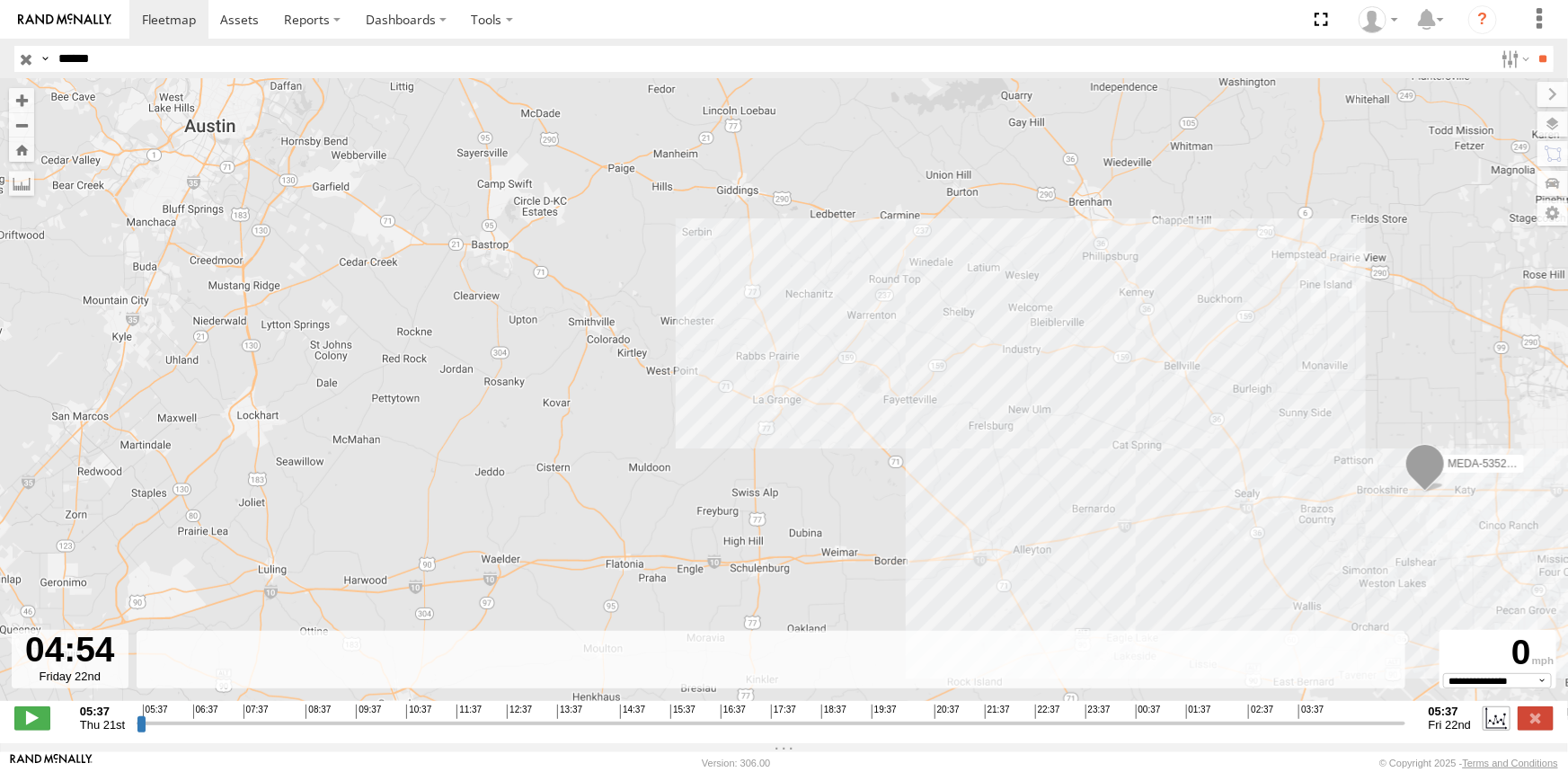
click at [1499, 729] on label at bounding box center [1496, 718] width 27 height 23
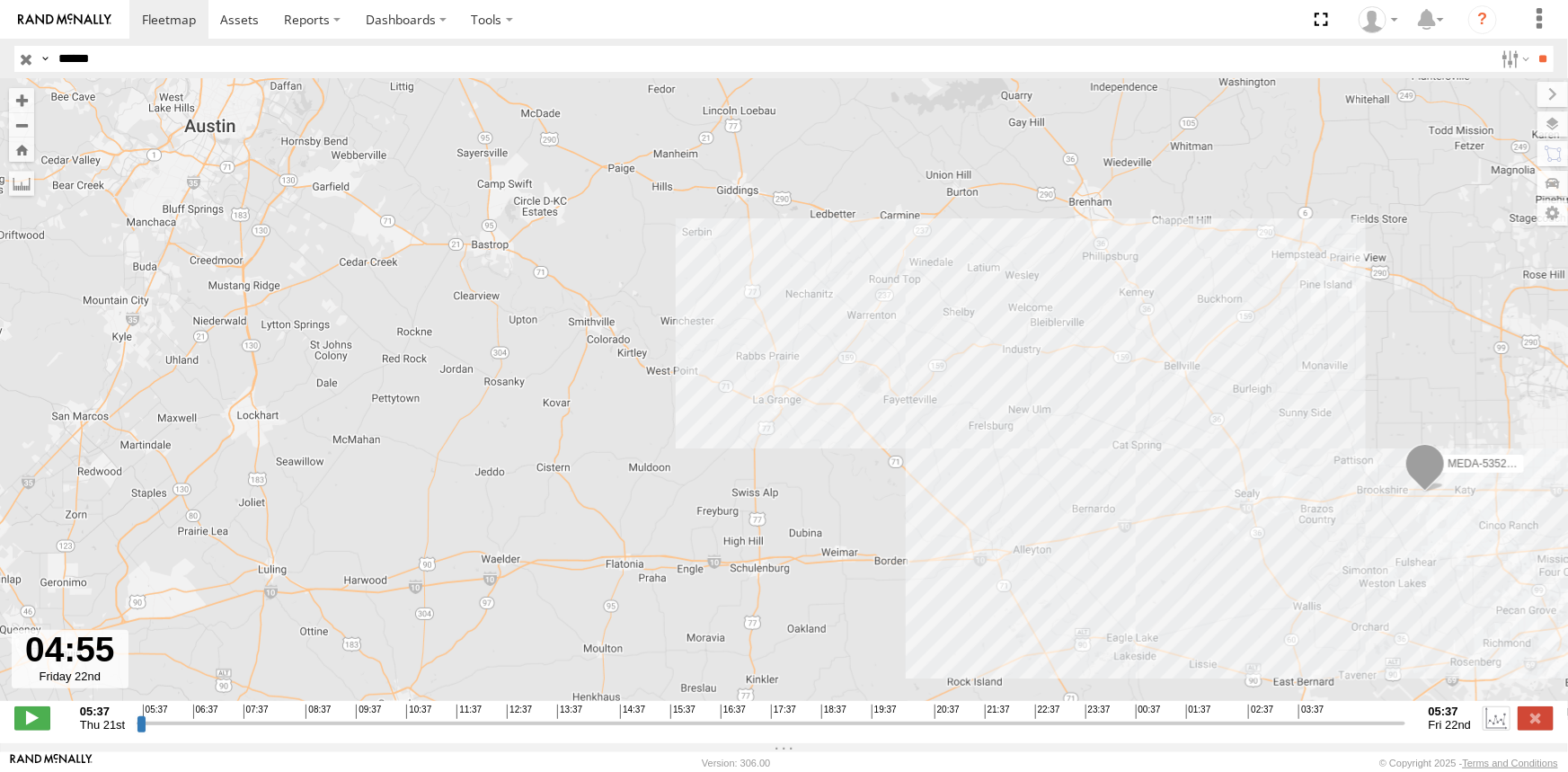
click at [1499, 729] on label at bounding box center [1496, 718] width 27 height 23
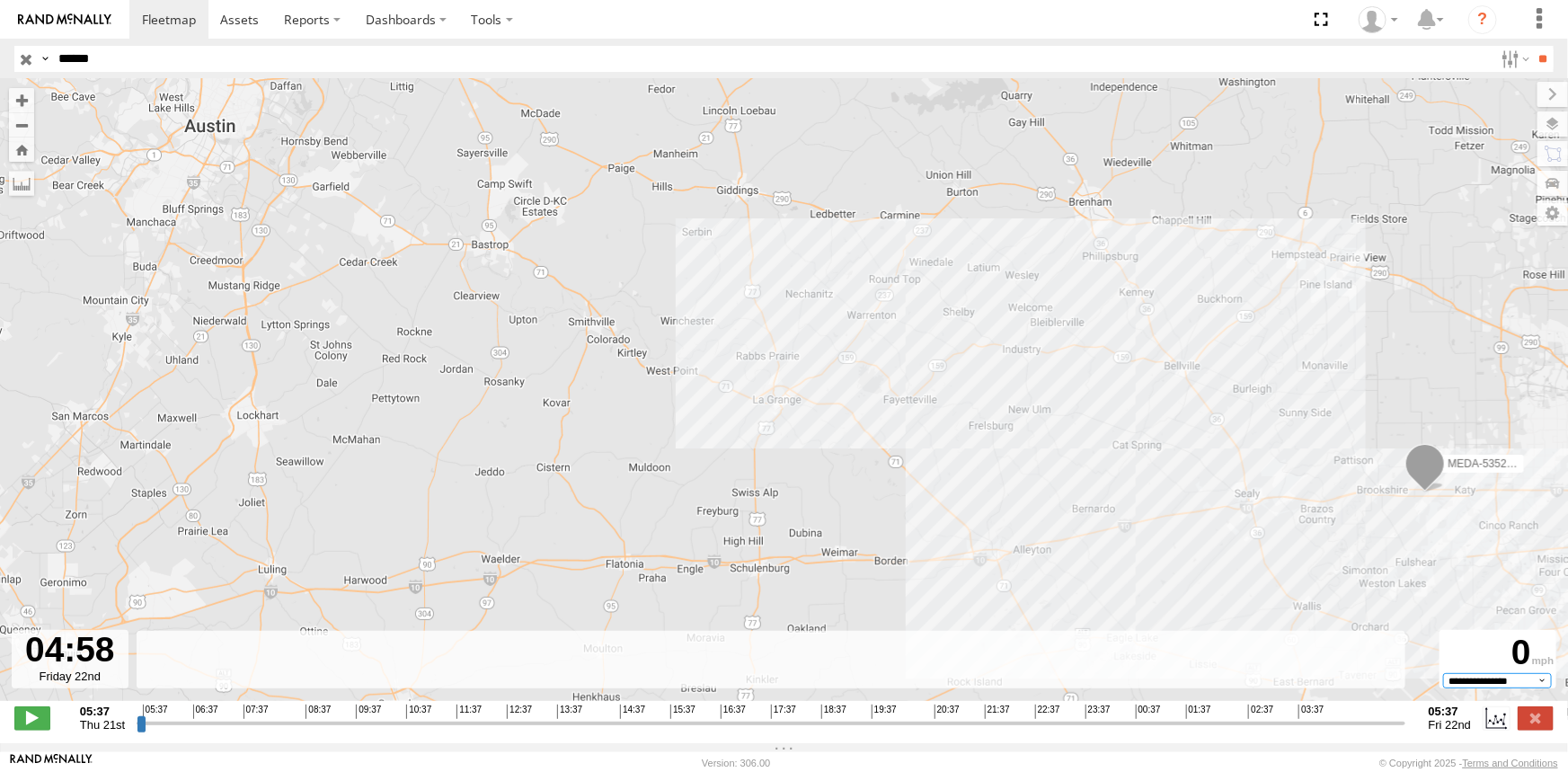
click at [1538, 688] on select "**********" at bounding box center [1498, 681] width 108 height 15
click at [1092, 486] on div "MEDA-535212-Roll" at bounding box center [784, 400] width 1568 height 641
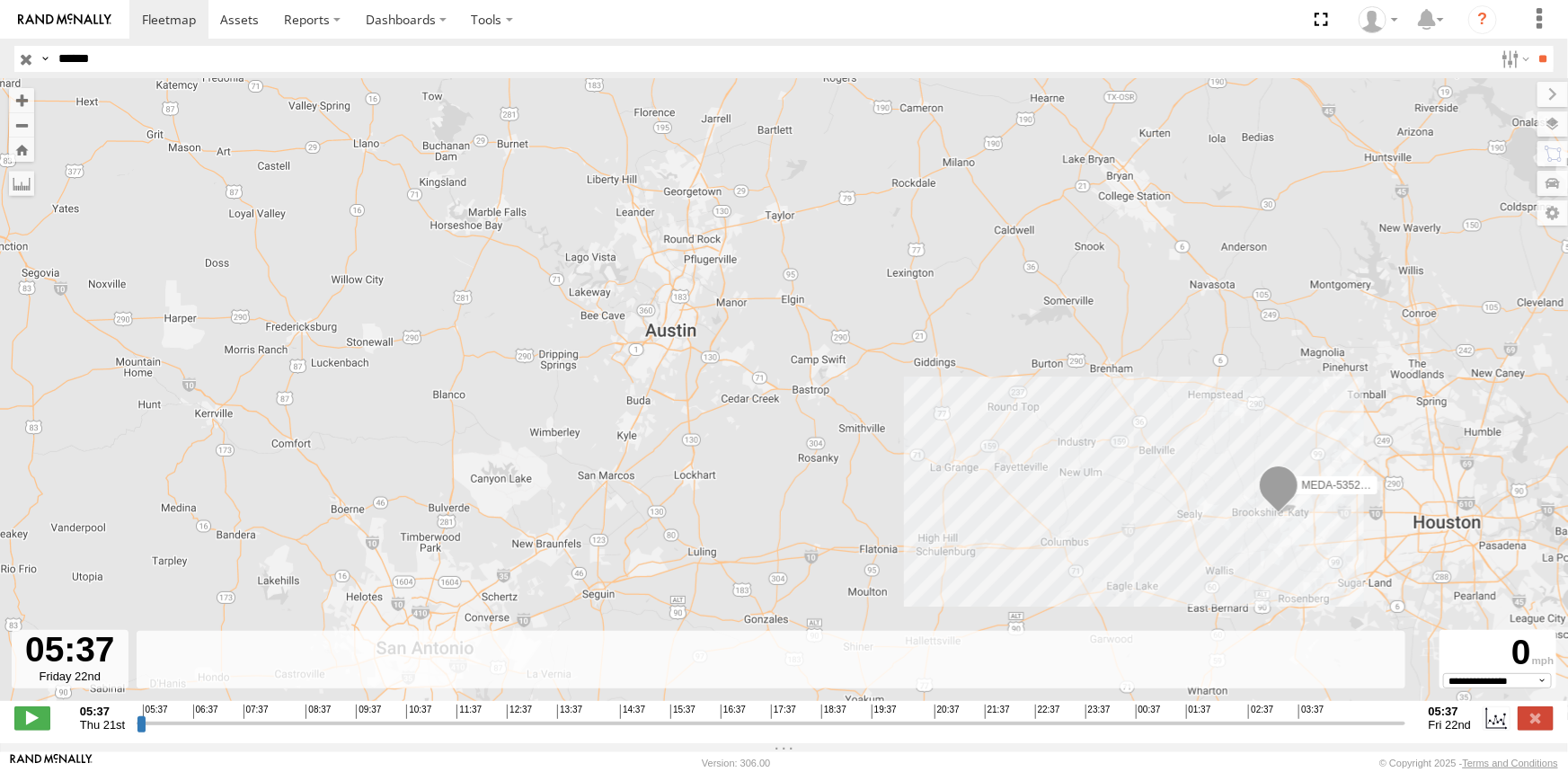
type input "**********"
